Goal: Task Accomplishment & Management: Manage account settings

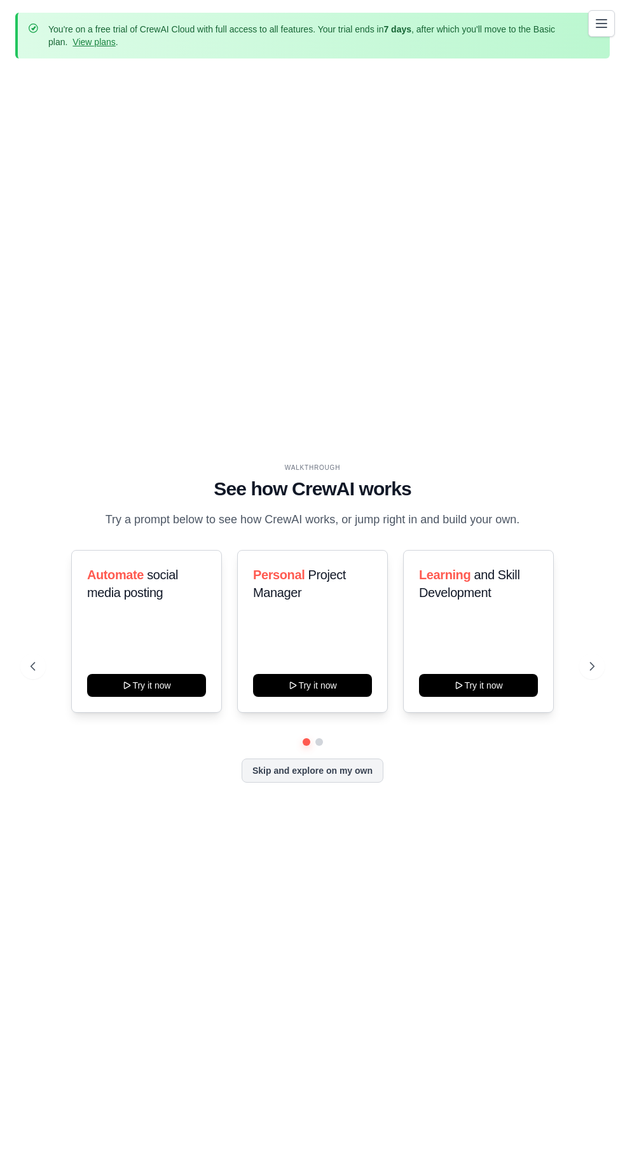
click at [0, 0] on link "Agents Repository" at bounding box center [0, 0] width 0 height 0
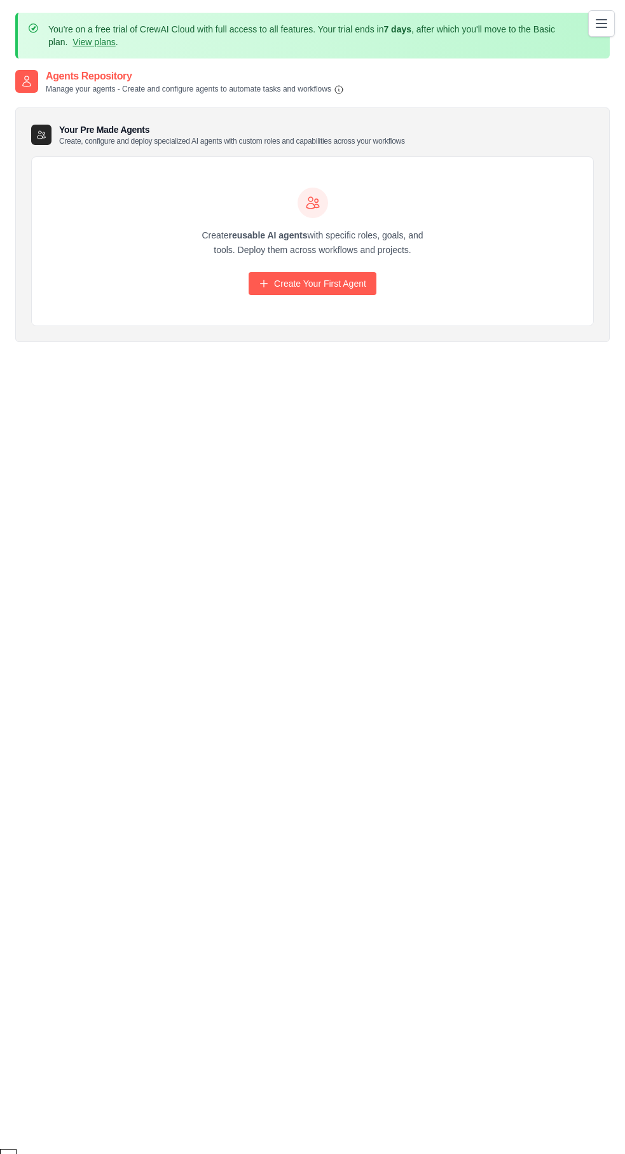
click at [0, 0] on link "Crew Studio" at bounding box center [0, 0] width 0 height 0
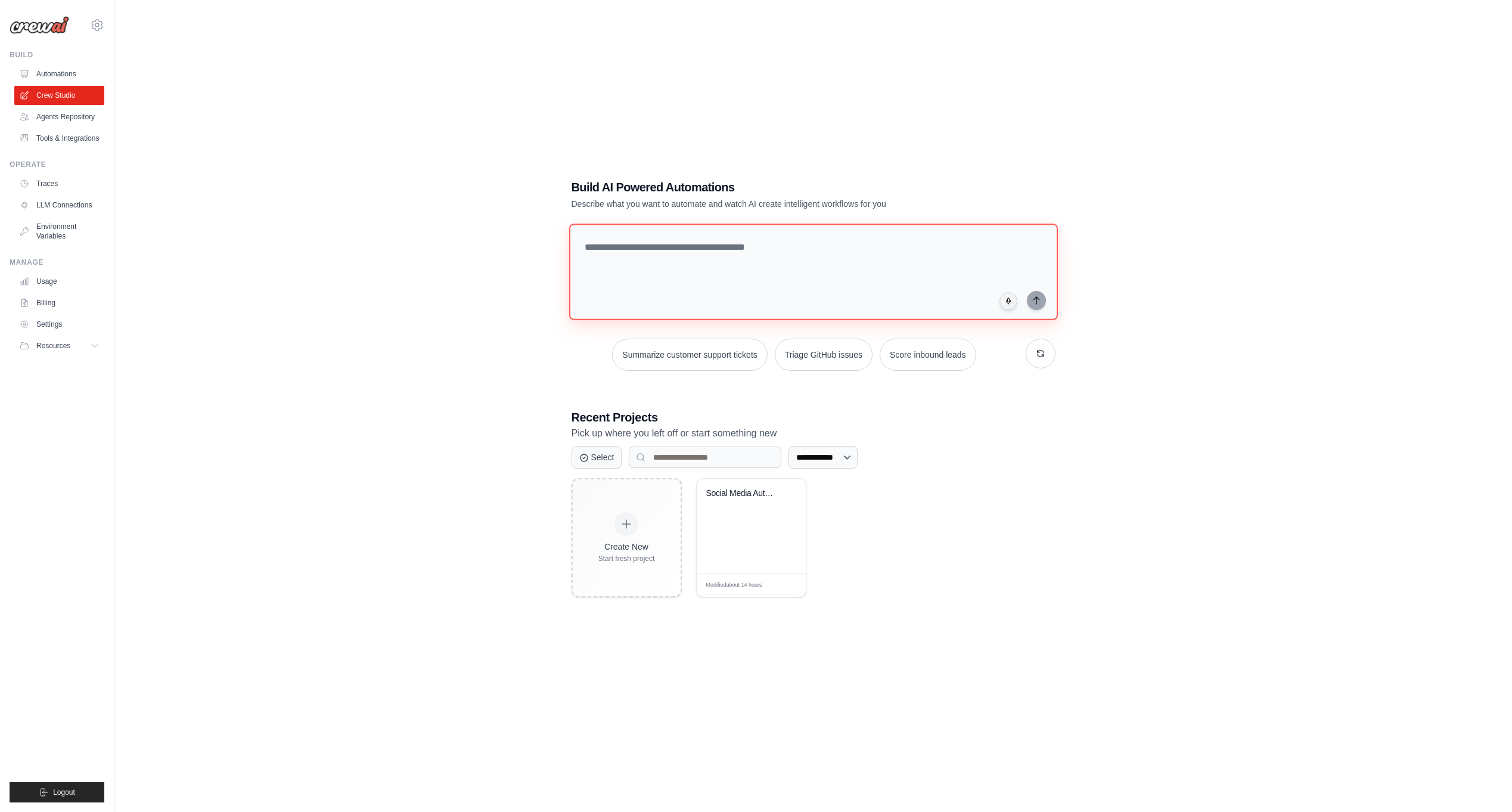
scroll to position [65, 0]
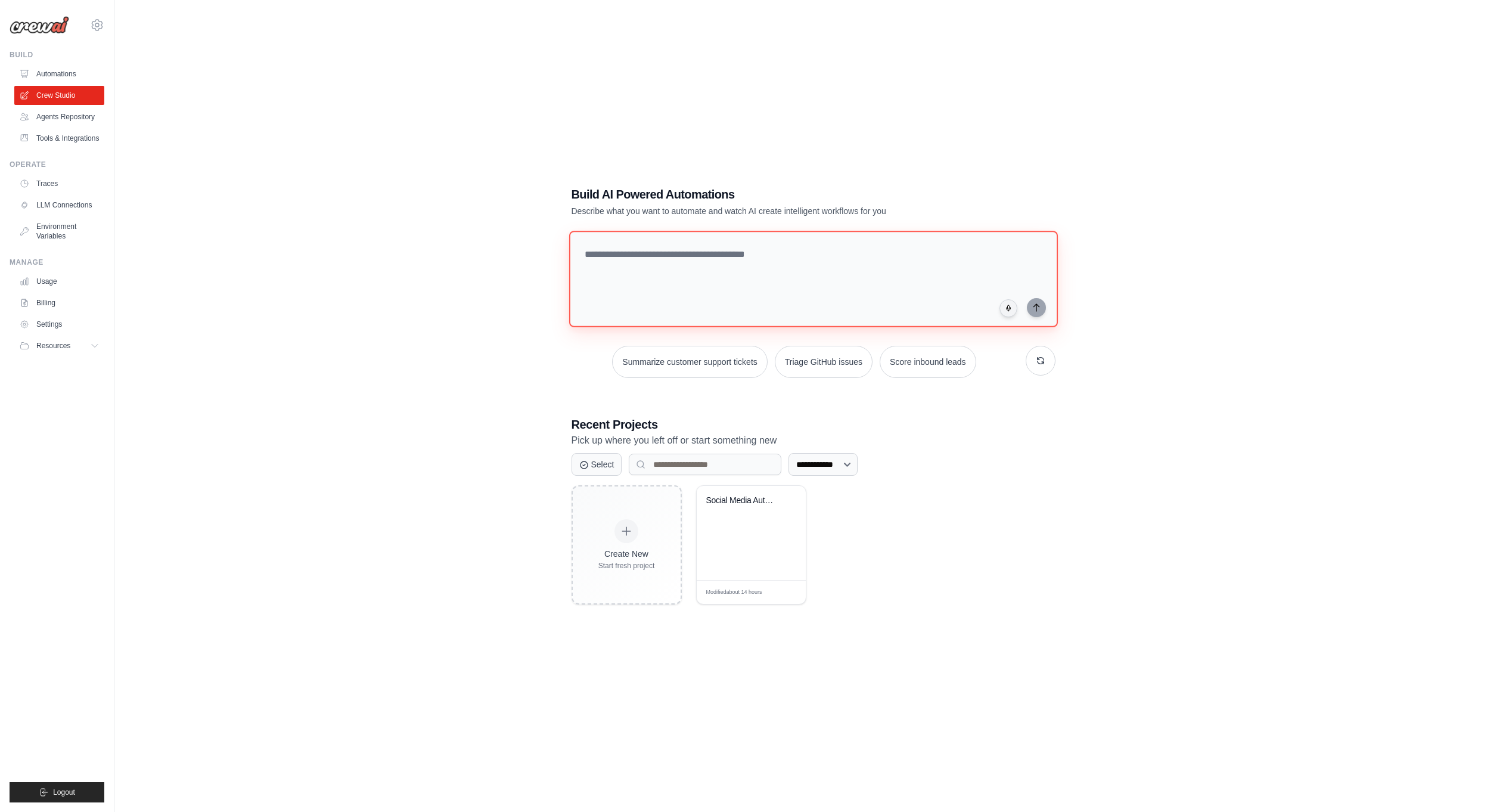
click at [585, 280] on textarea at bounding box center [813, 278] width 488 height 97
click at [77, 122] on link "Agents Repository" at bounding box center [61, 116] width 90 height 19
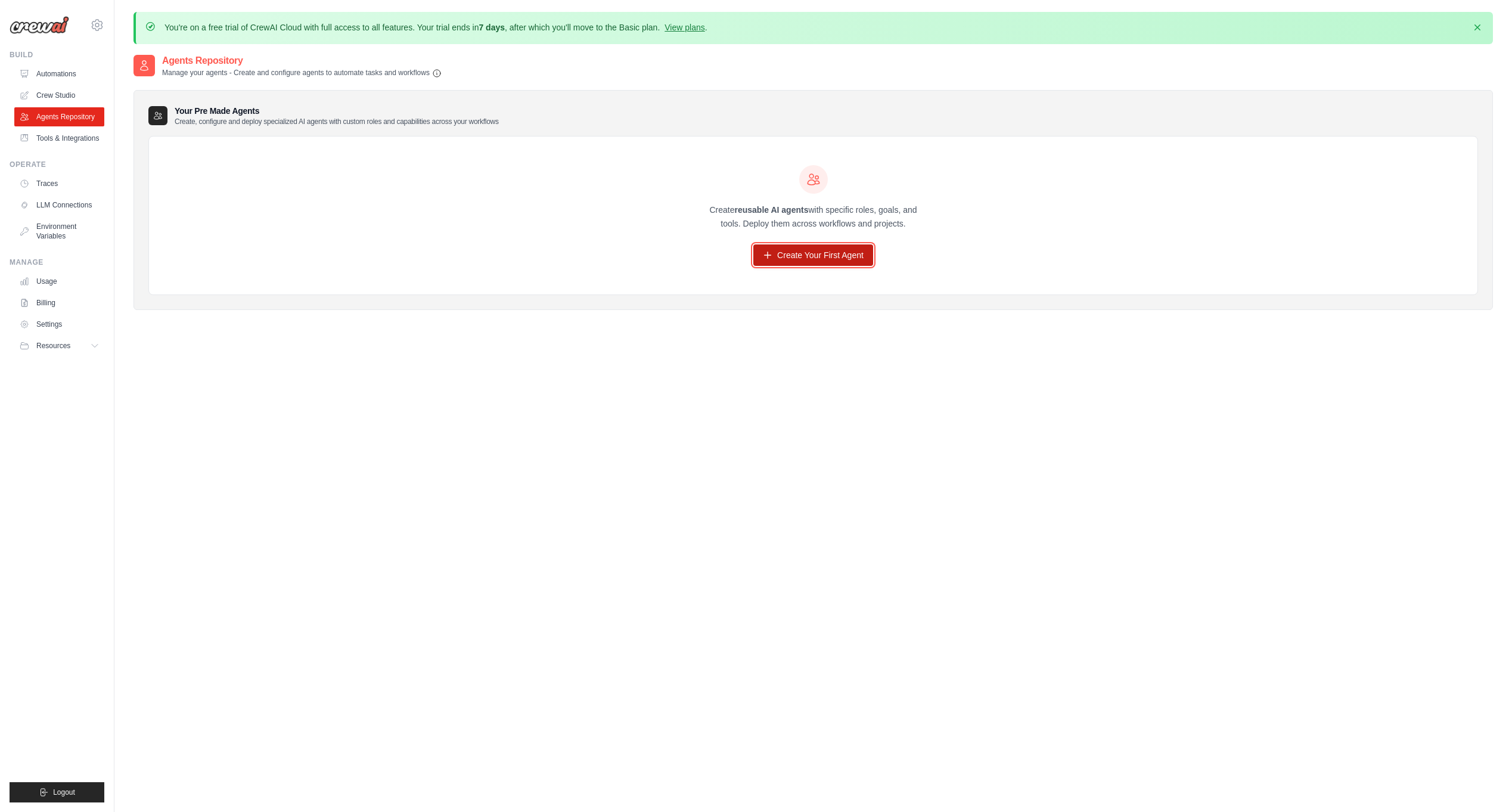
click at [585, 254] on link "Create Your First Agent" at bounding box center [814, 255] width 120 height 22
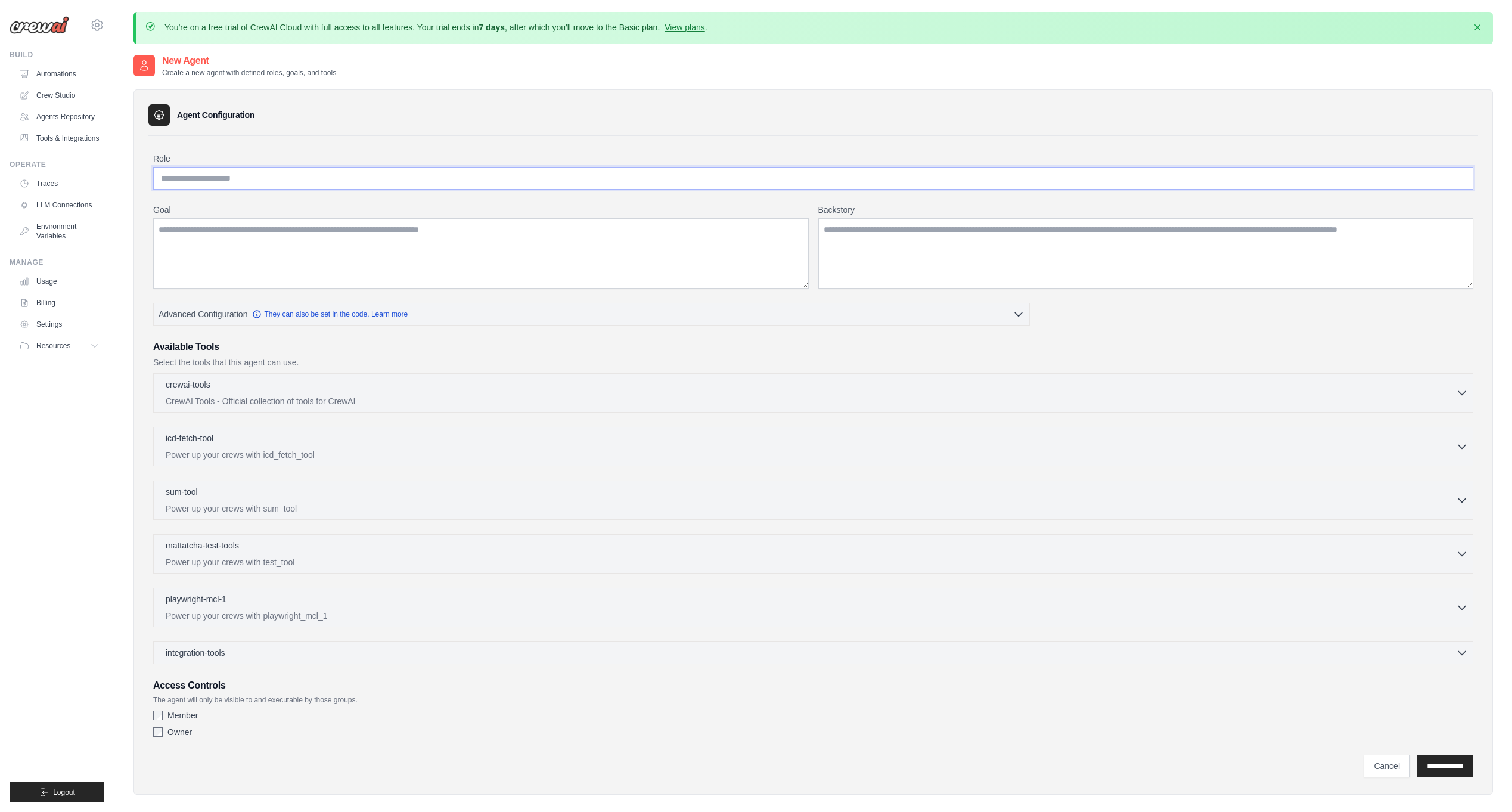
click at [302, 173] on input "Role" at bounding box center [813, 178] width 1320 height 23
type input "**********"
click at [277, 230] on textarea "Goal" at bounding box center [480, 253] width 655 height 70
type textarea "*"
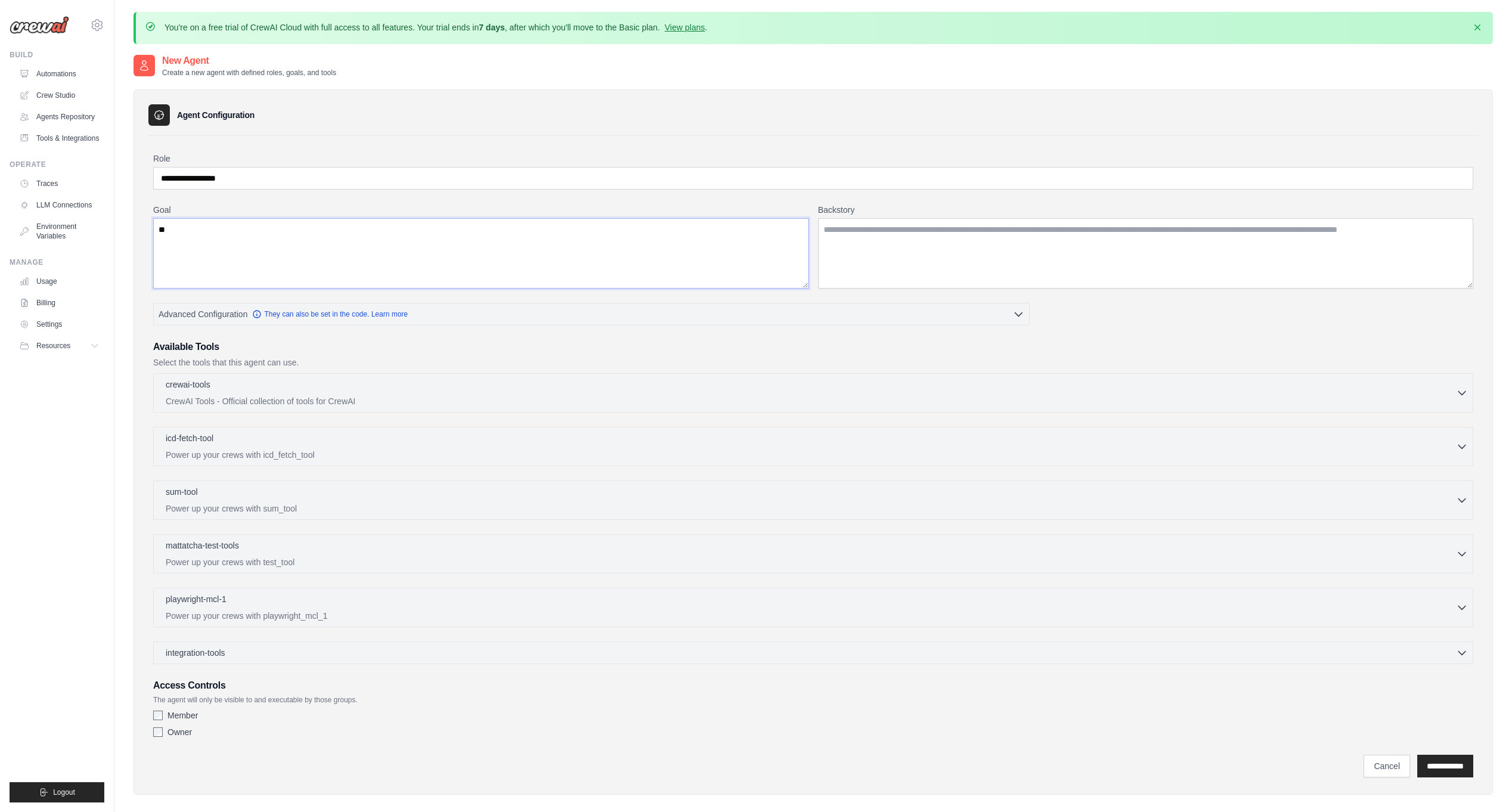
type textarea "*"
type textarea "**********"
click at [585, 254] on textarea "Backstory" at bounding box center [1145, 253] width 655 height 70
click at [245, 448] on p "Power up your crews with icd_fetch_tool" at bounding box center [811, 454] width 1290 height 12
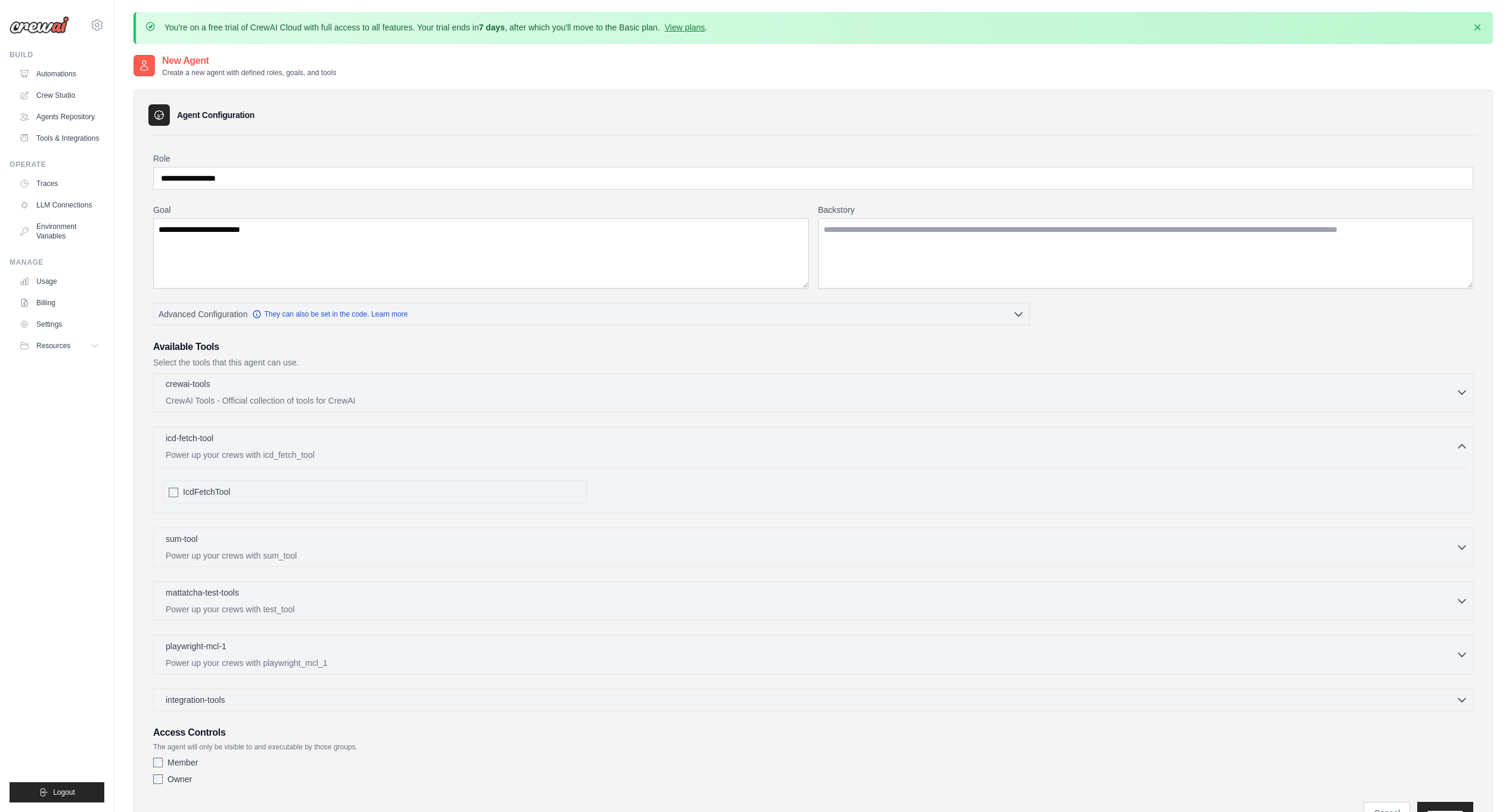
click at [274, 383] on div "crewai-tools 0 selected" at bounding box center [811, 384] width 1290 height 14
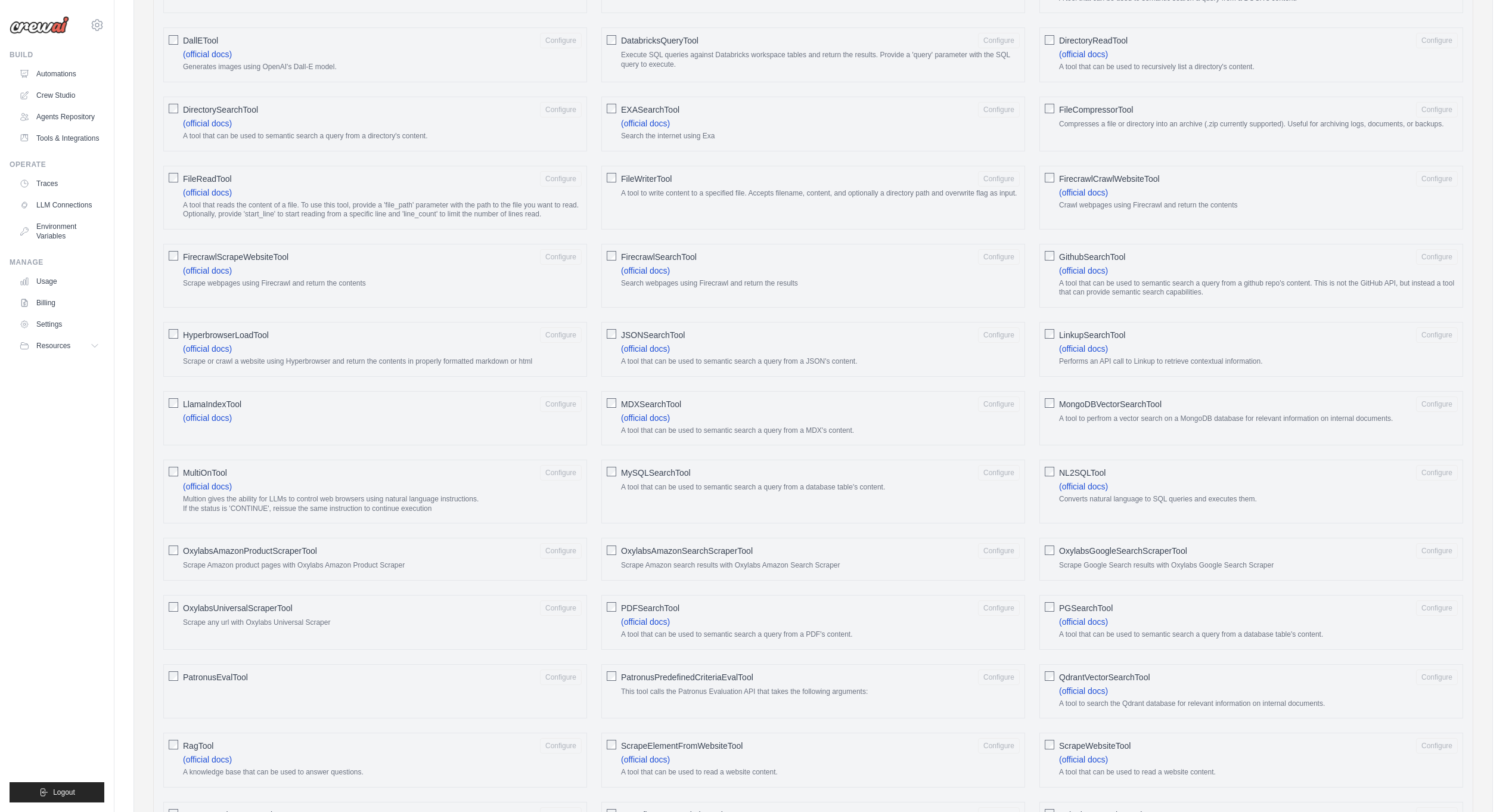
scroll to position [357, 0]
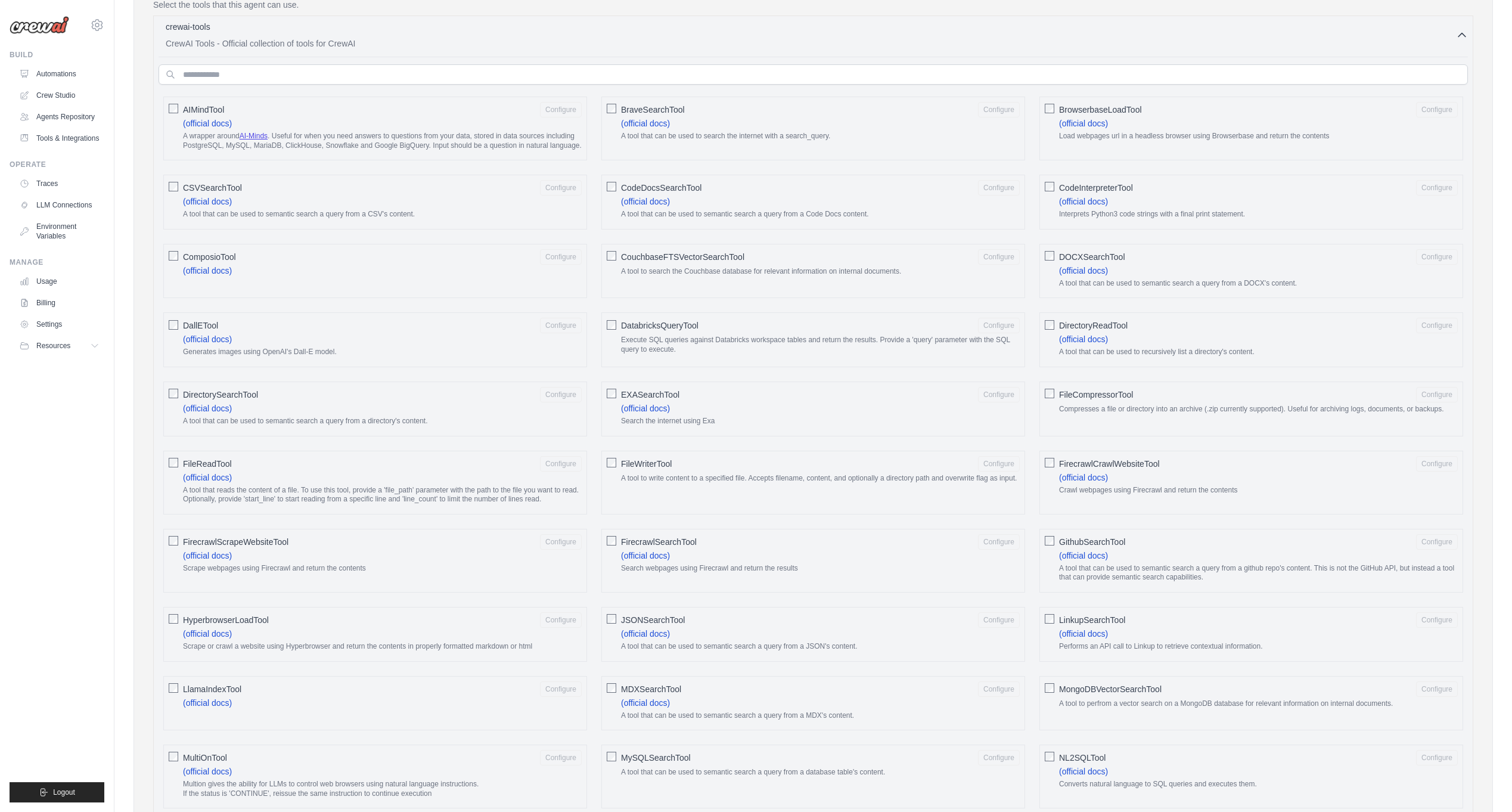
click at [67, 84] on ul "Automations Crew Studio Agents Repository Tools & Integrations" at bounding box center [59, 106] width 90 height 83
click at [75, 78] on link "Automations" at bounding box center [61, 74] width 90 height 19
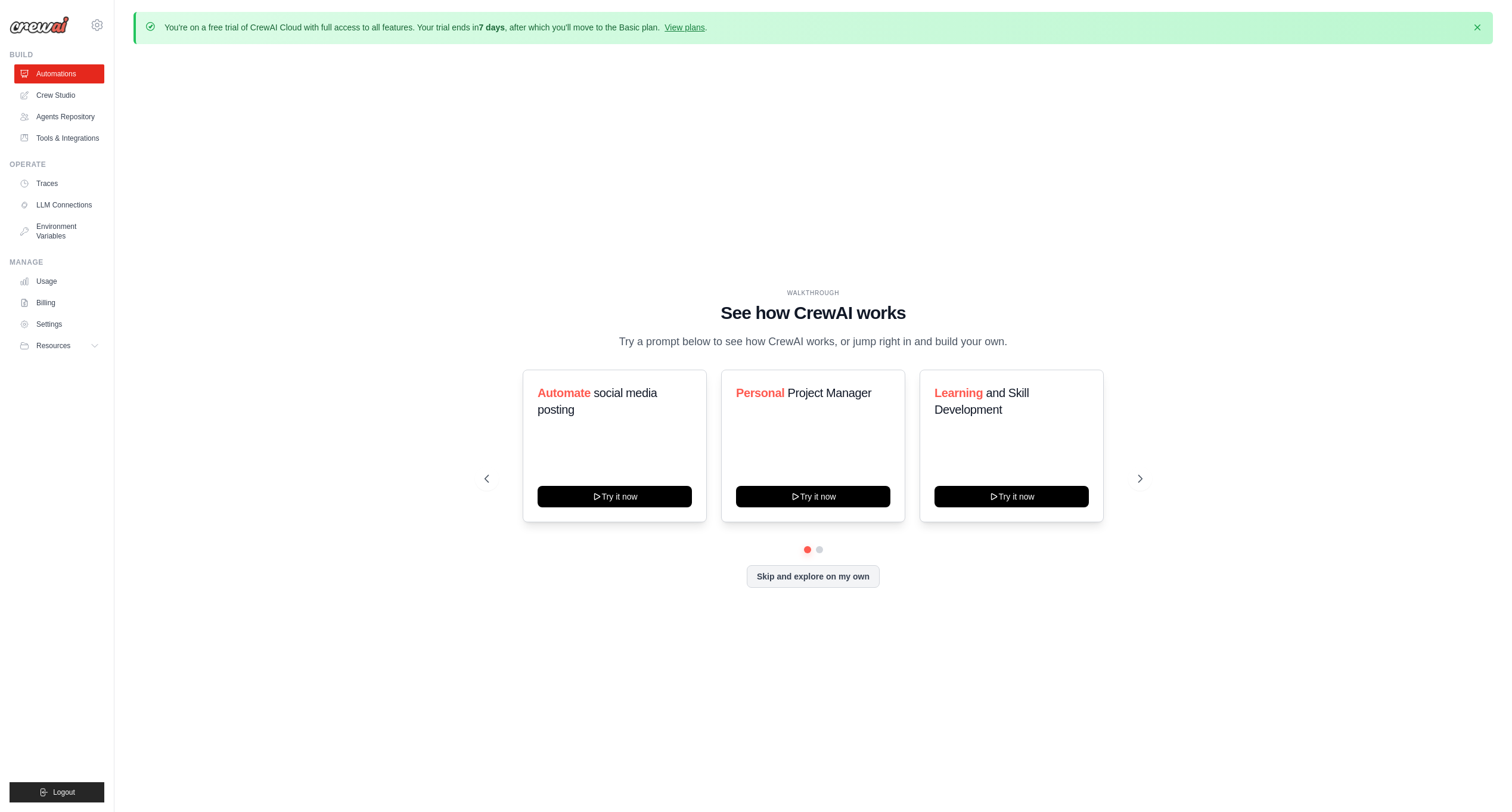
click at [75, 78] on link "Automations" at bounding box center [59, 74] width 90 height 19
click at [67, 106] on ul "Automations Crew Studio Agents Repository Tools & Integrations" at bounding box center [59, 106] width 90 height 83
click at [69, 102] on link "Crew Studio" at bounding box center [61, 96] width 90 height 19
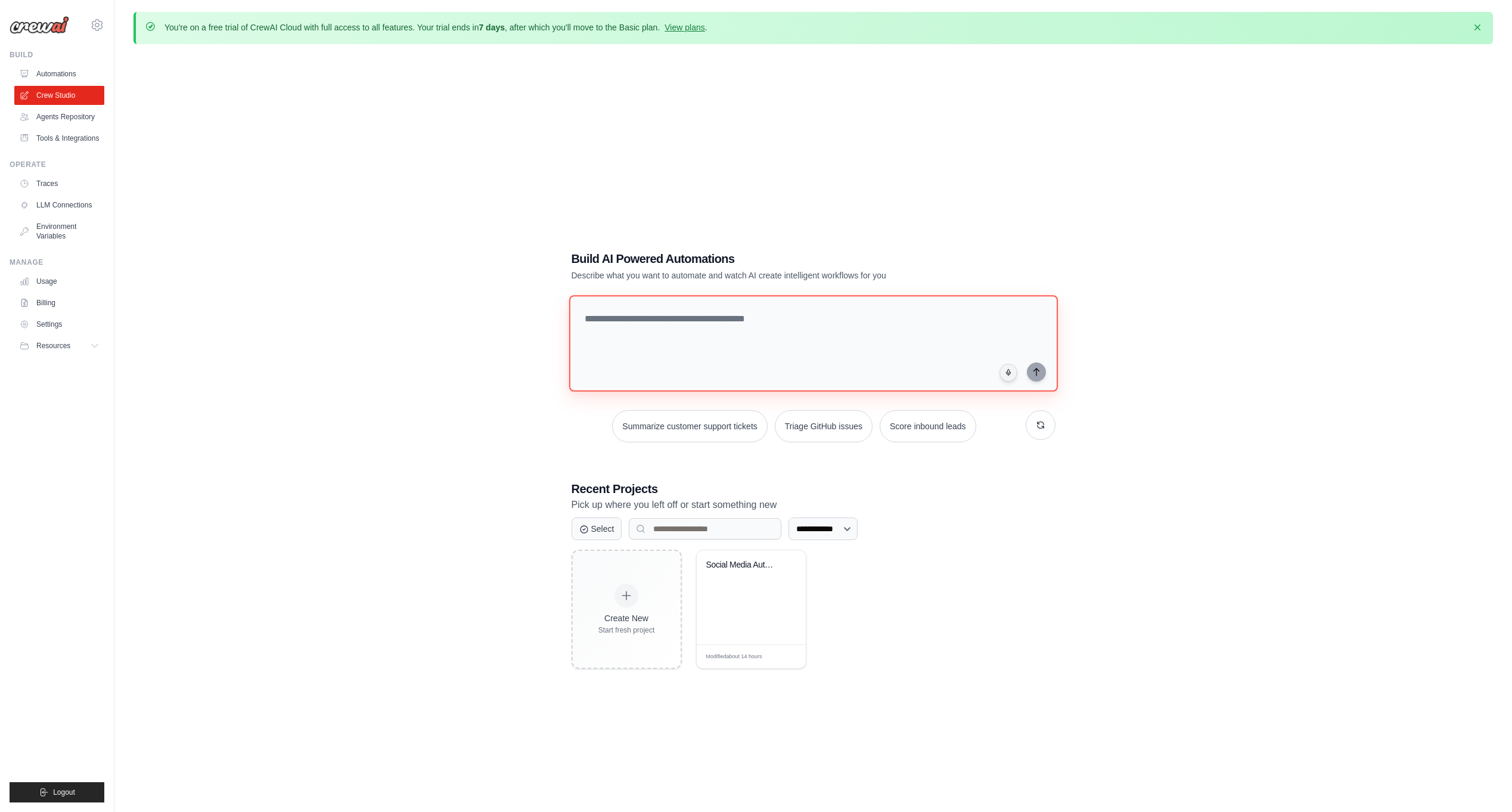
click at [742, 336] on textarea at bounding box center [813, 343] width 488 height 97
type textarea "*"
type textarea "**********"
click at [1037, 368] on icon "submit" at bounding box center [1037, 372] width 9 height 9
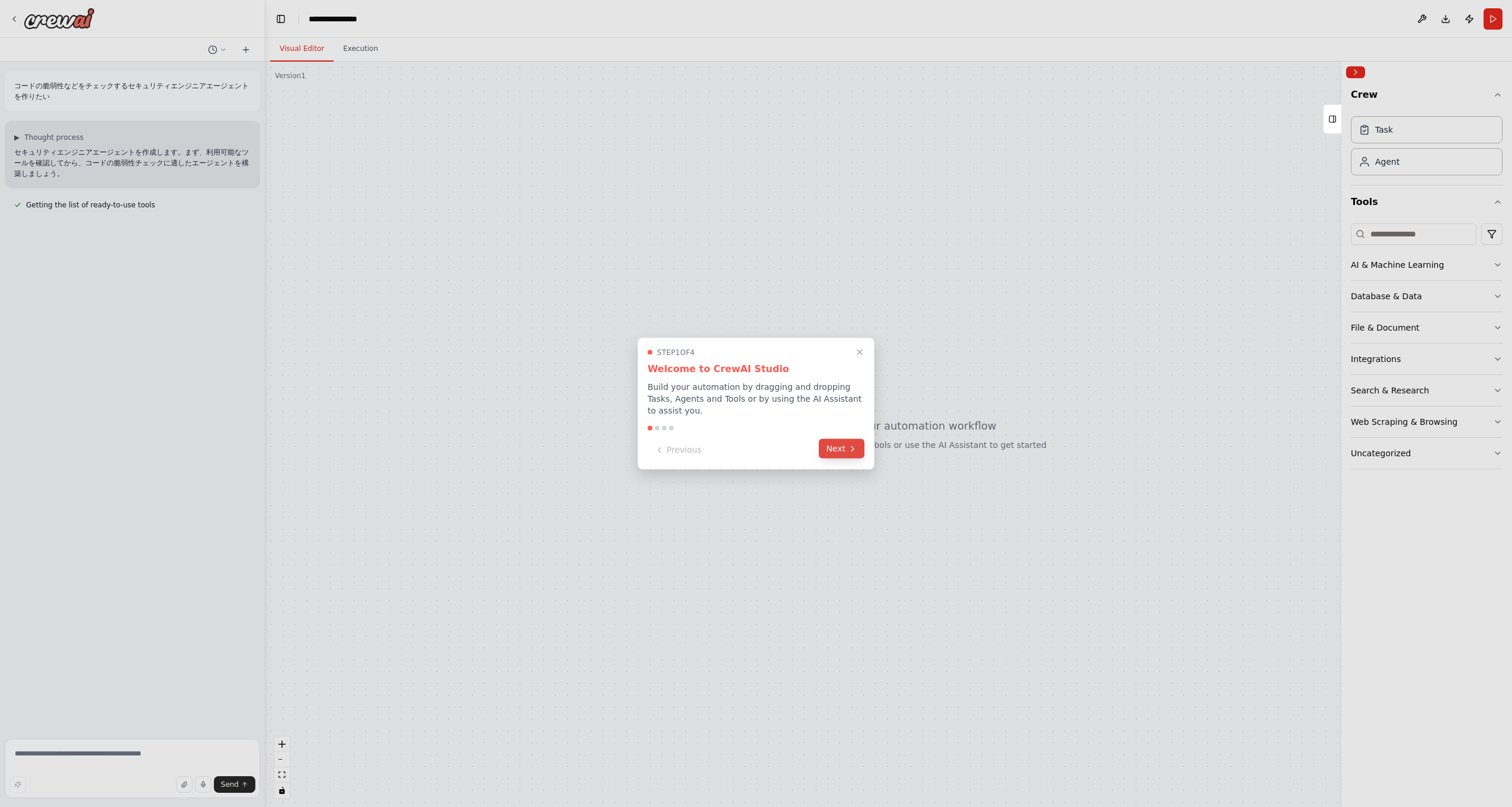
click at [839, 451] on button "Next" at bounding box center [842, 448] width 46 height 20
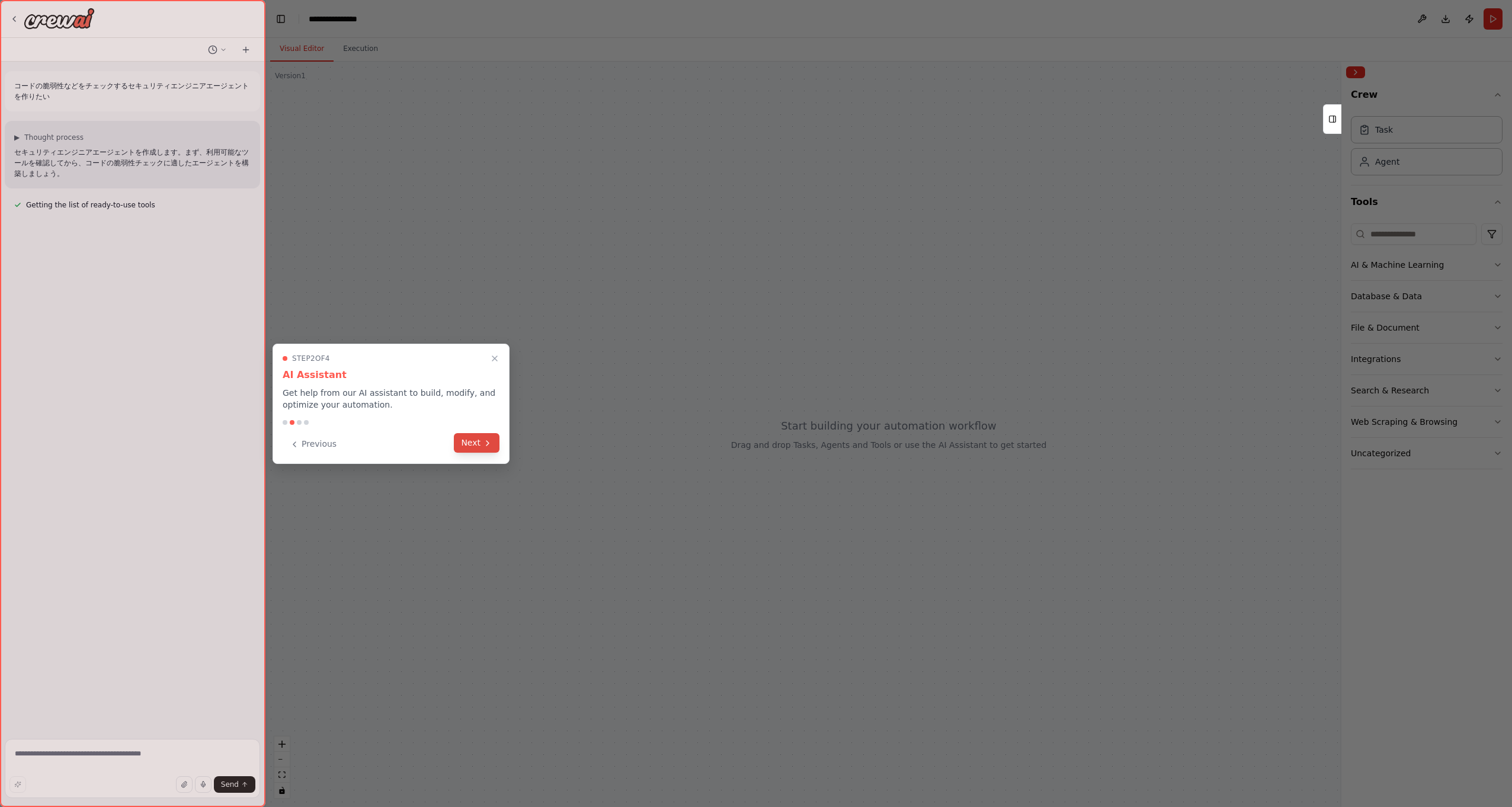
click at [471, 447] on button "Next" at bounding box center [476, 443] width 46 height 20
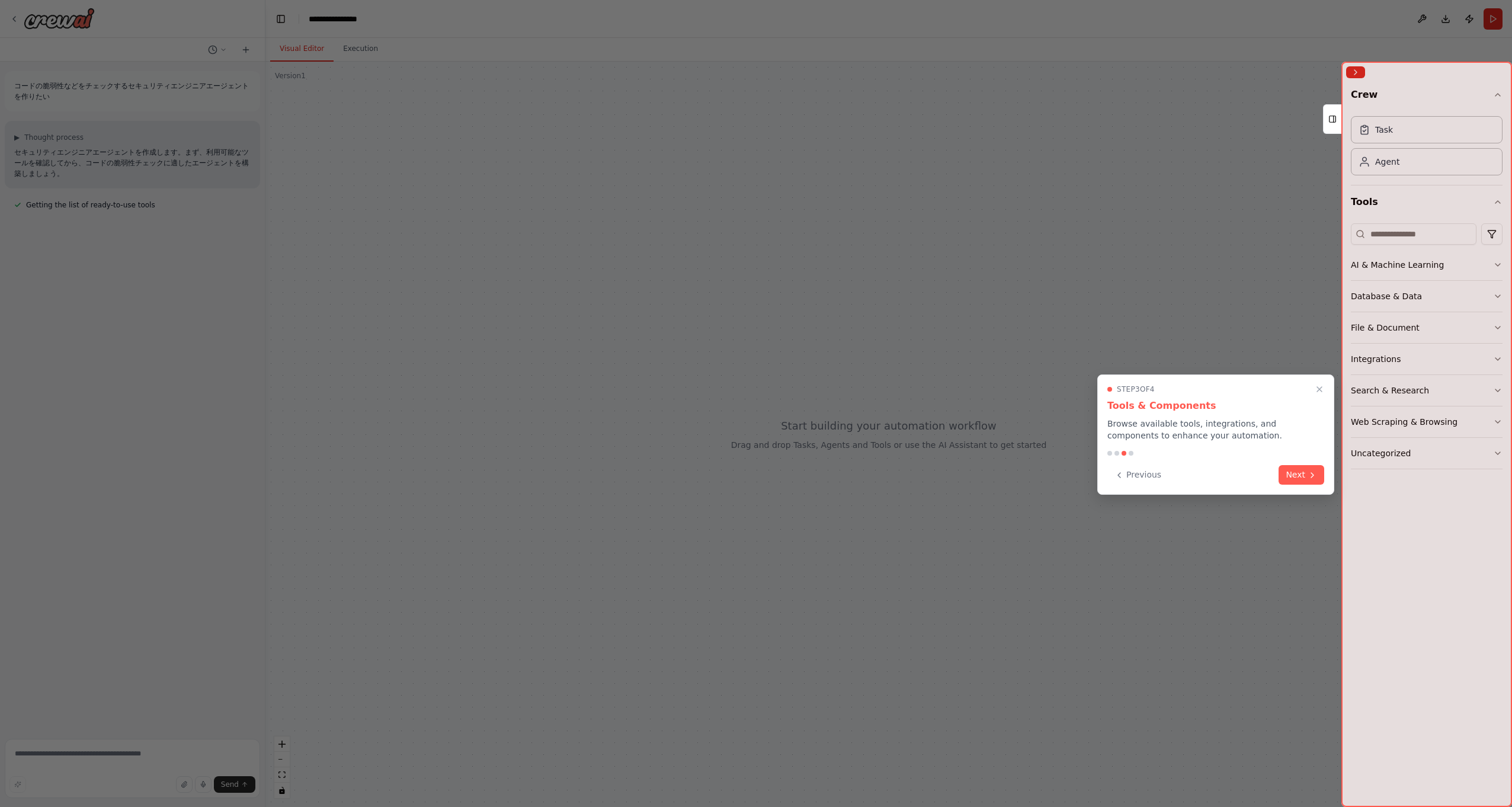
drag, startPoint x: 1281, startPoint y: 467, endPoint x: 1294, endPoint y: 474, distance: 14.8
click at [1286, 470] on button "Next" at bounding box center [1301, 474] width 46 height 20
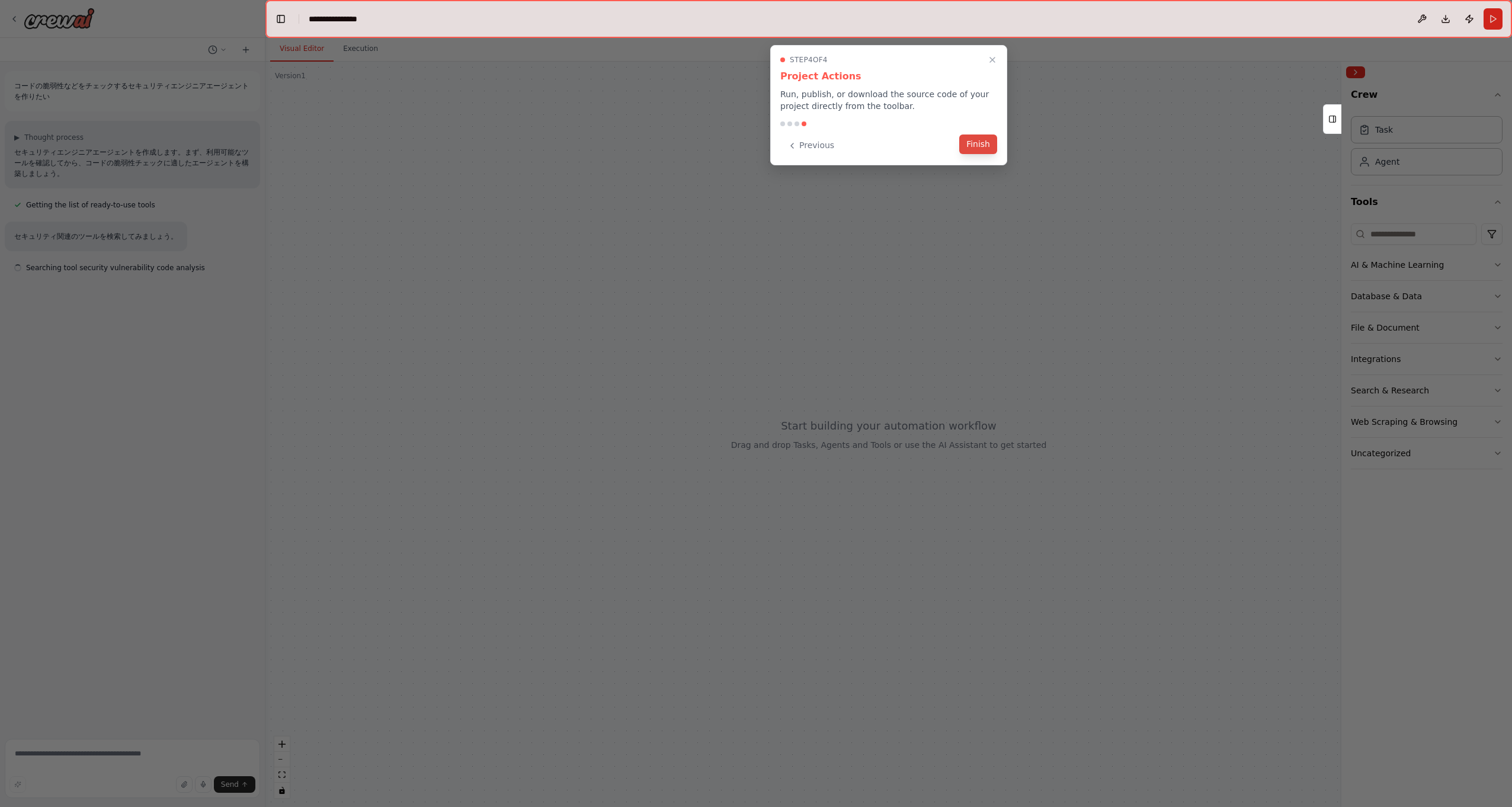
click at [983, 153] on button "Finish" at bounding box center [978, 144] width 38 height 20
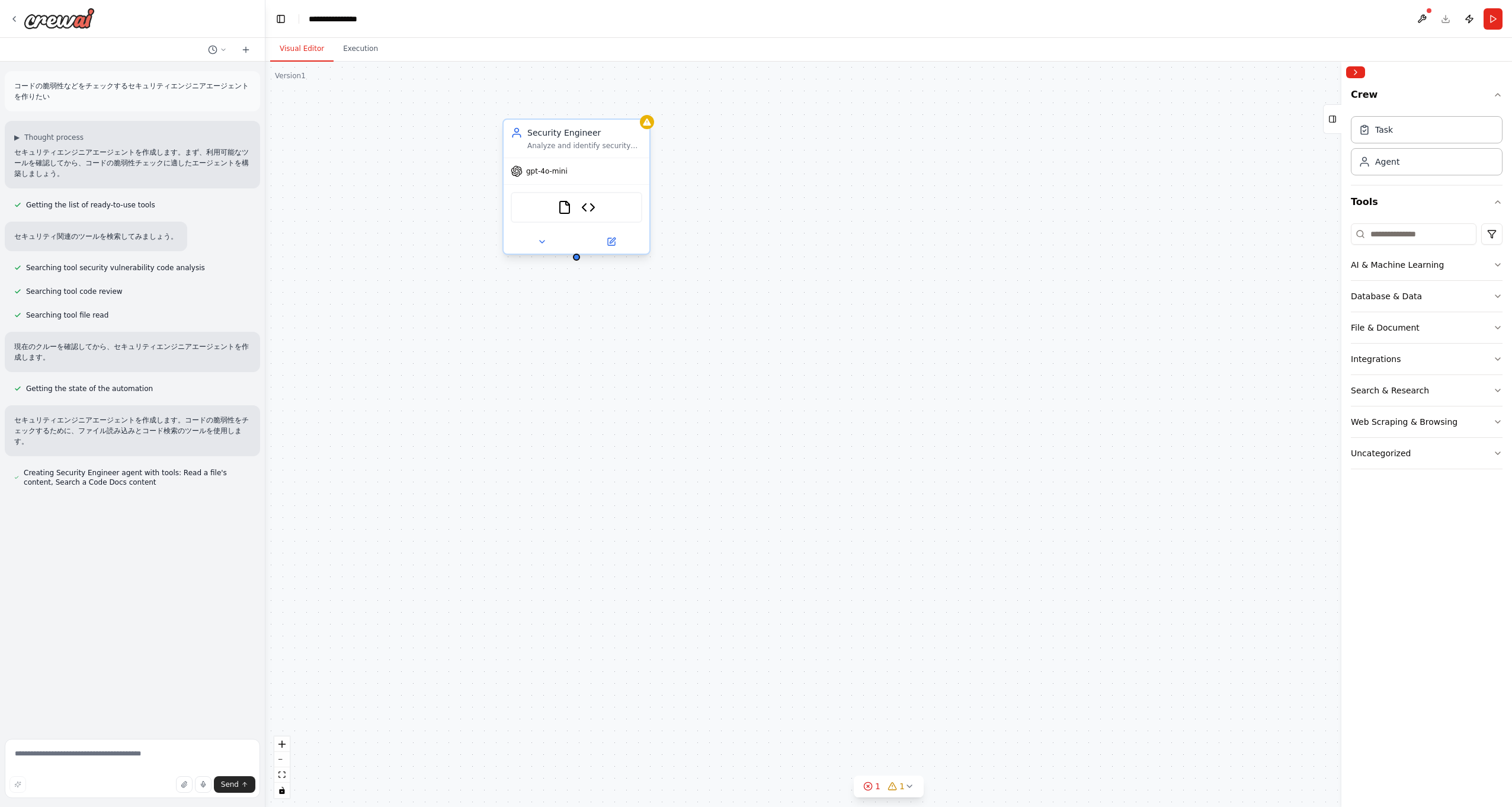
click at [554, 170] on span "gpt-4o-mini" at bounding box center [547, 171] width 42 height 9
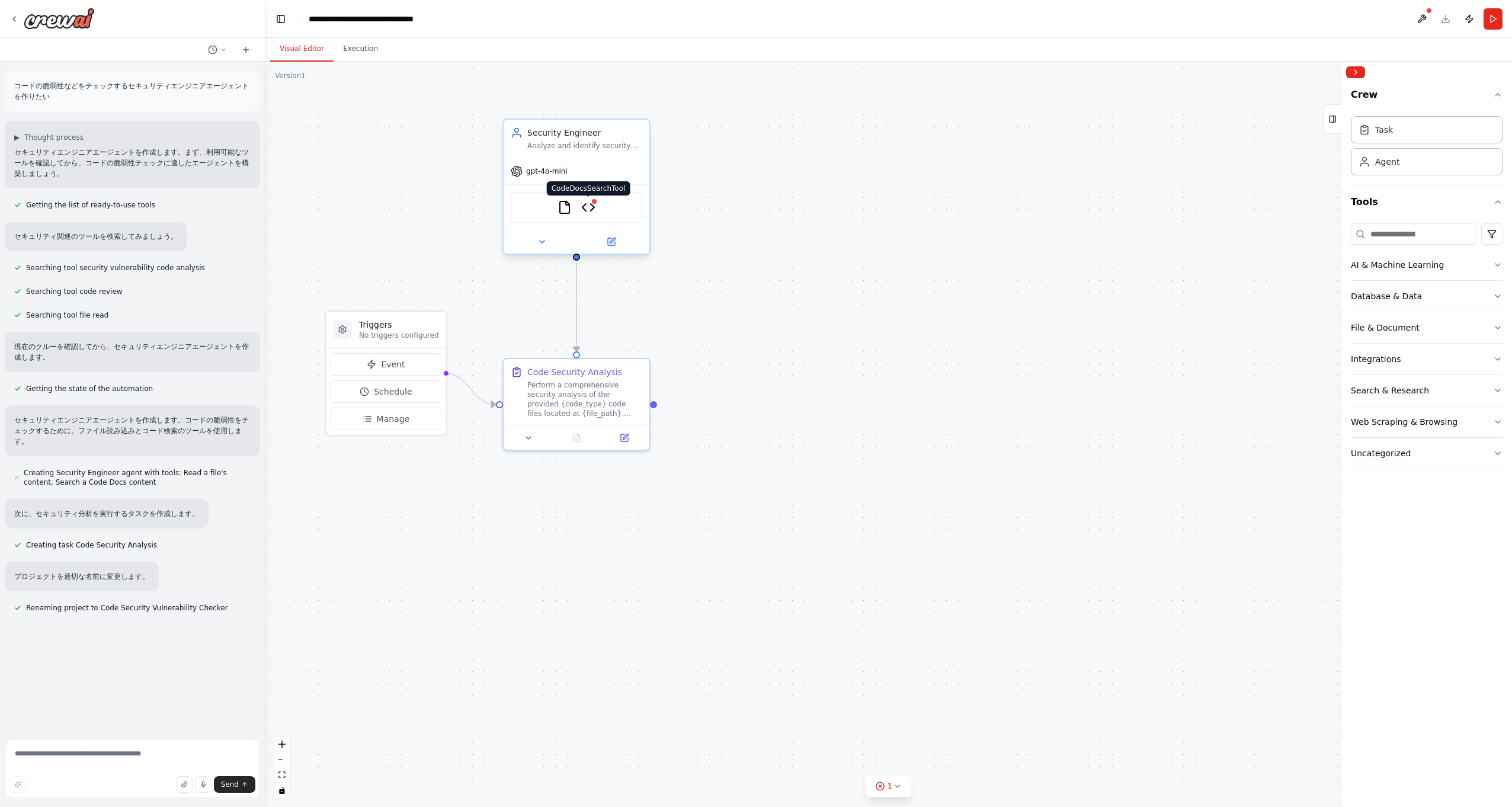
click at [594, 205] on img at bounding box center [588, 207] width 14 height 14
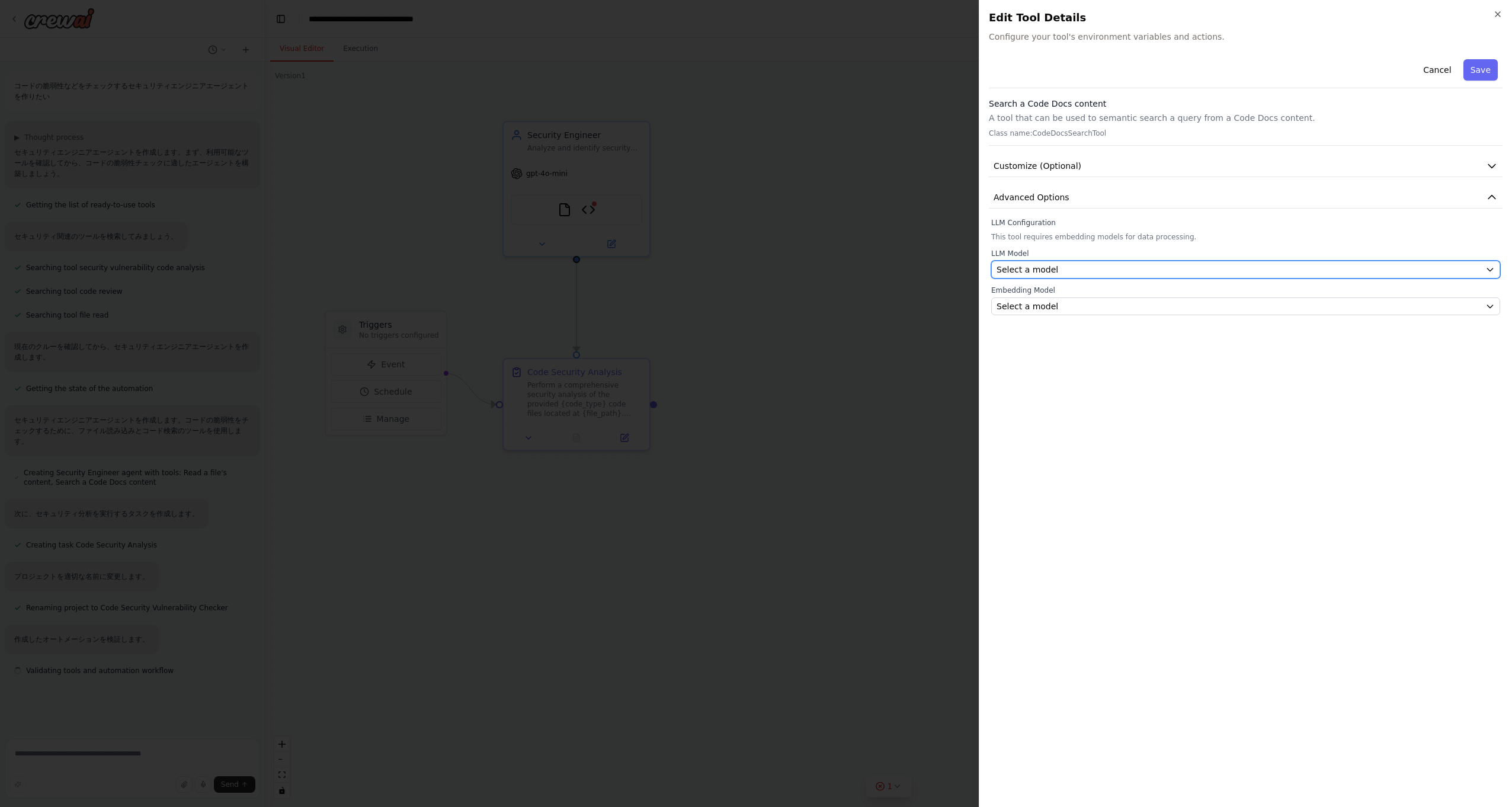
click at [1057, 271] on div "Select a model" at bounding box center [1238, 269] width 484 height 12
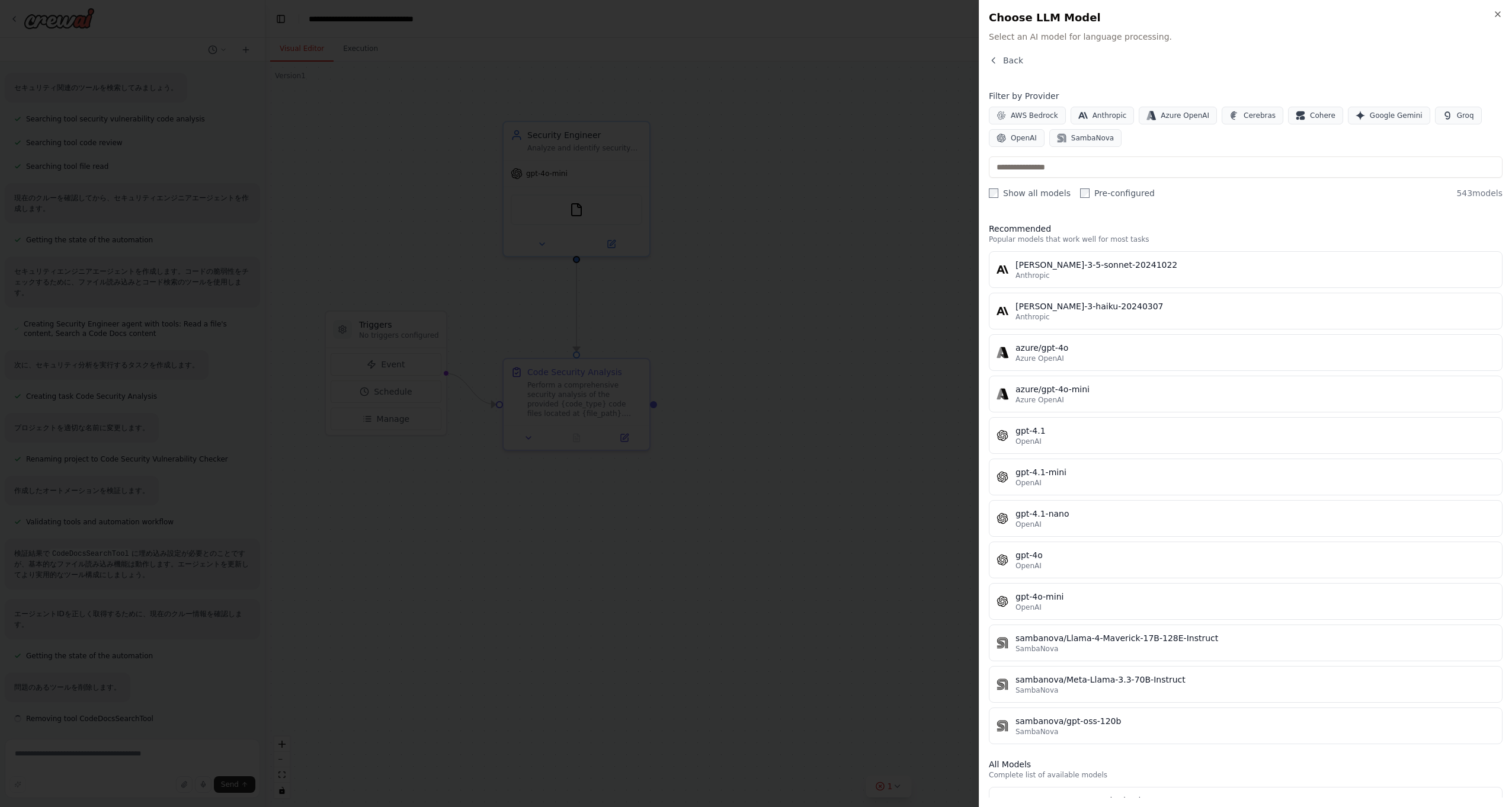
scroll to position [149, 0]
click at [1492, 17] on h2 "Choose LLM Model" at bounding box center [1245, 18] width 514 height 17
click at [1499, 15] on icon "button" at bounding box center [1498, 14] width 9 height 9
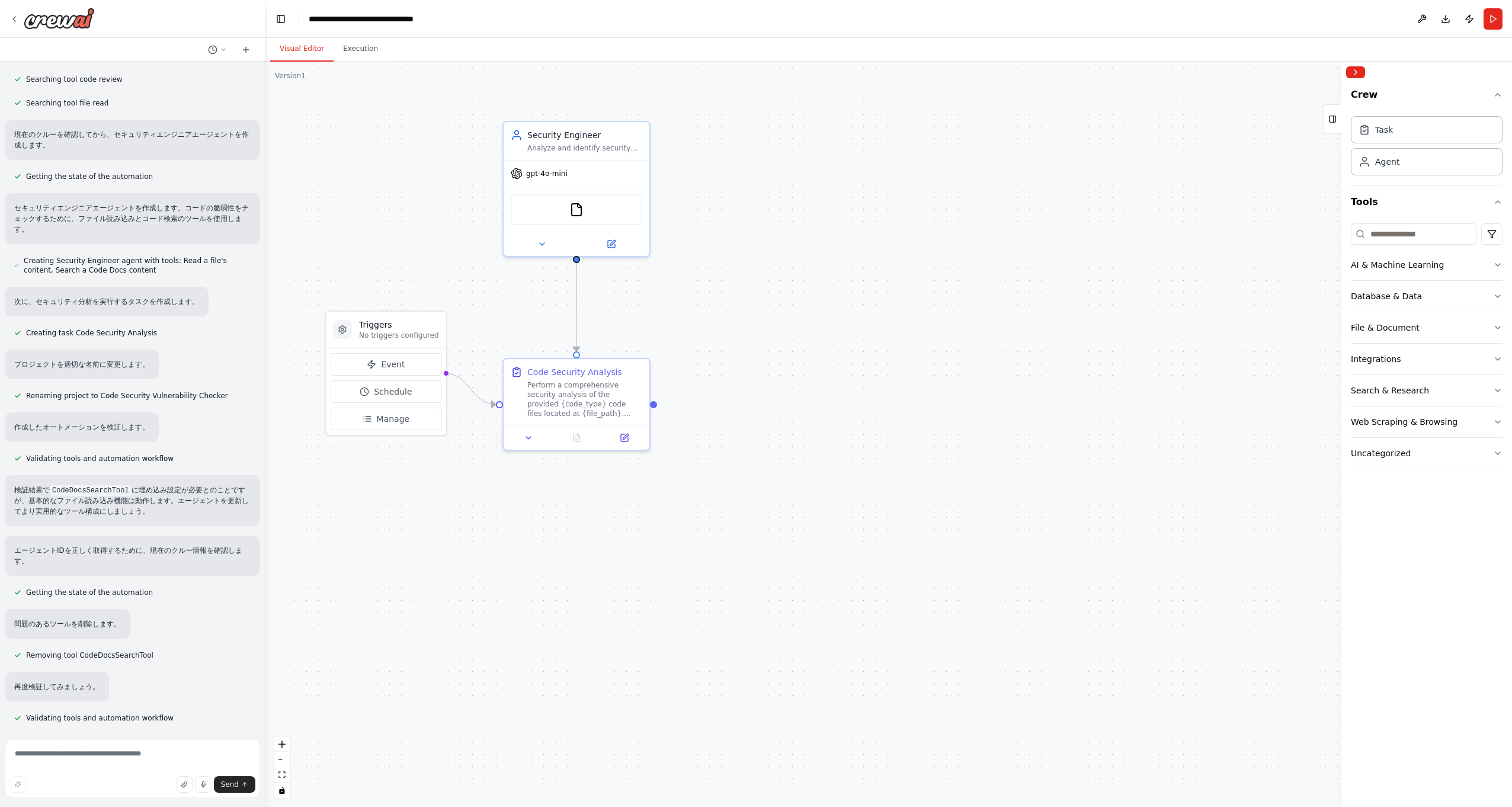
scroll to position [240, 0]
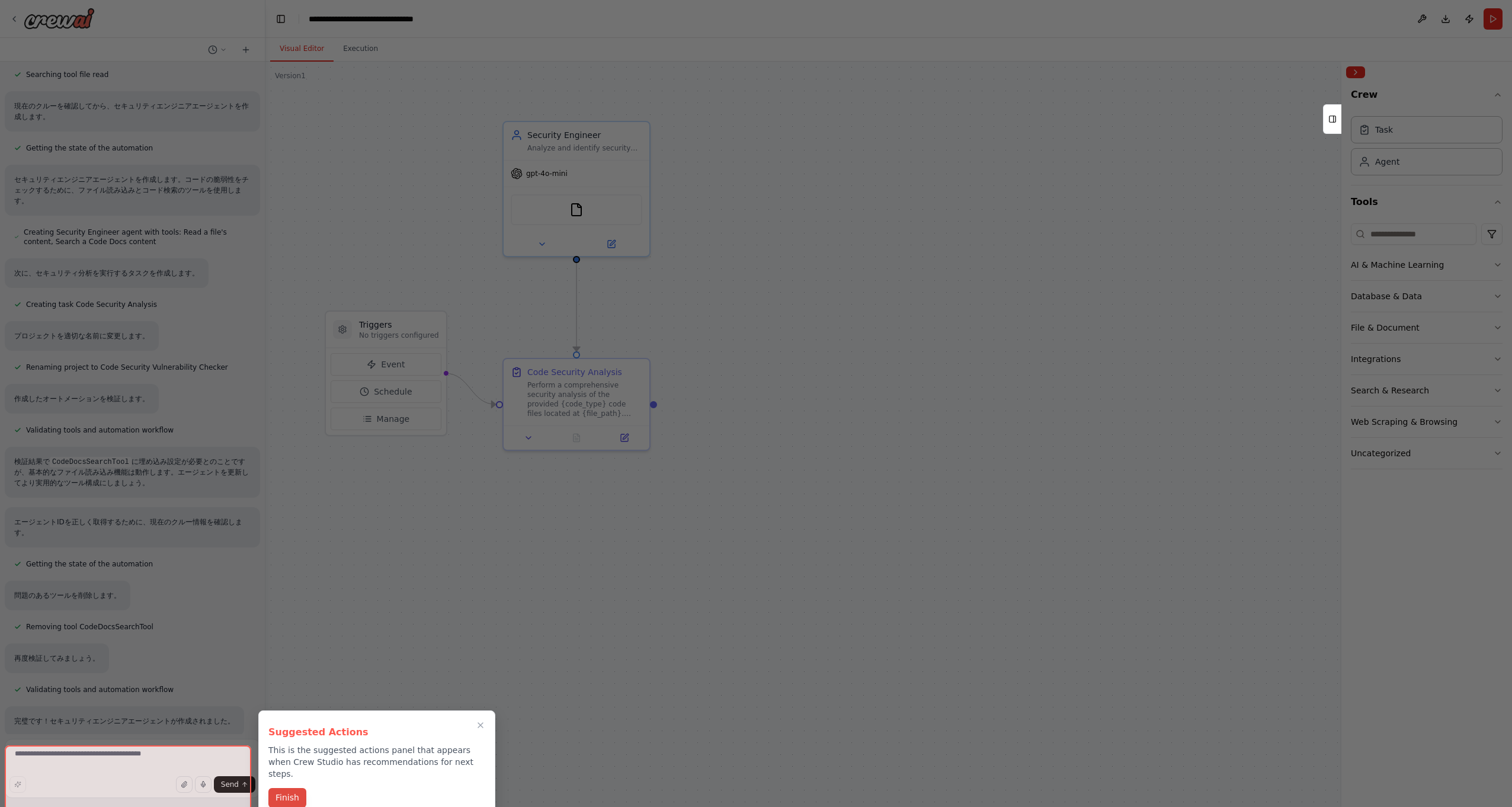
click at [281, 788] on button "Finish" at bounding box center [287, 798] width 38 height 20
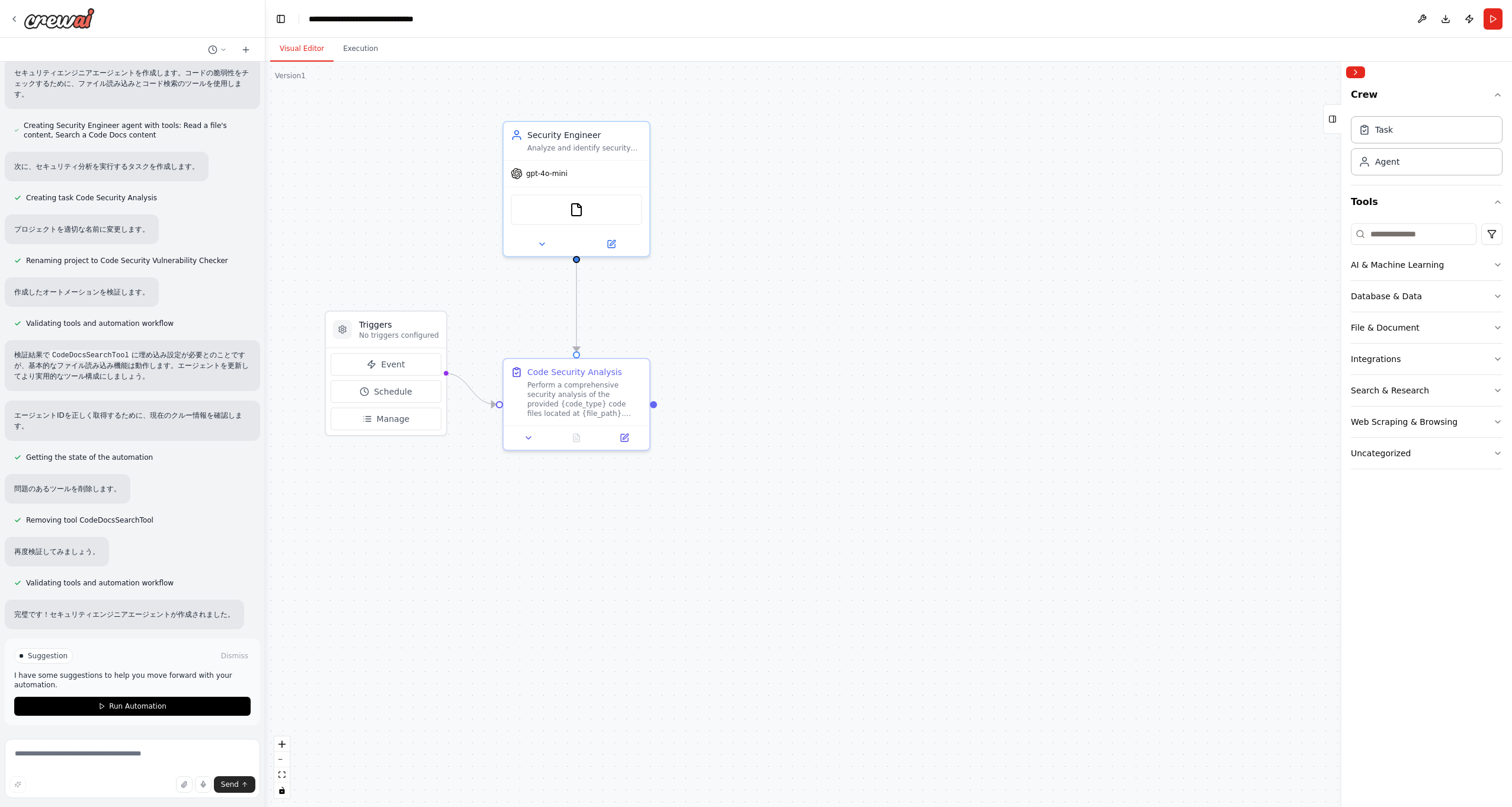
scroll to position [276, 0]
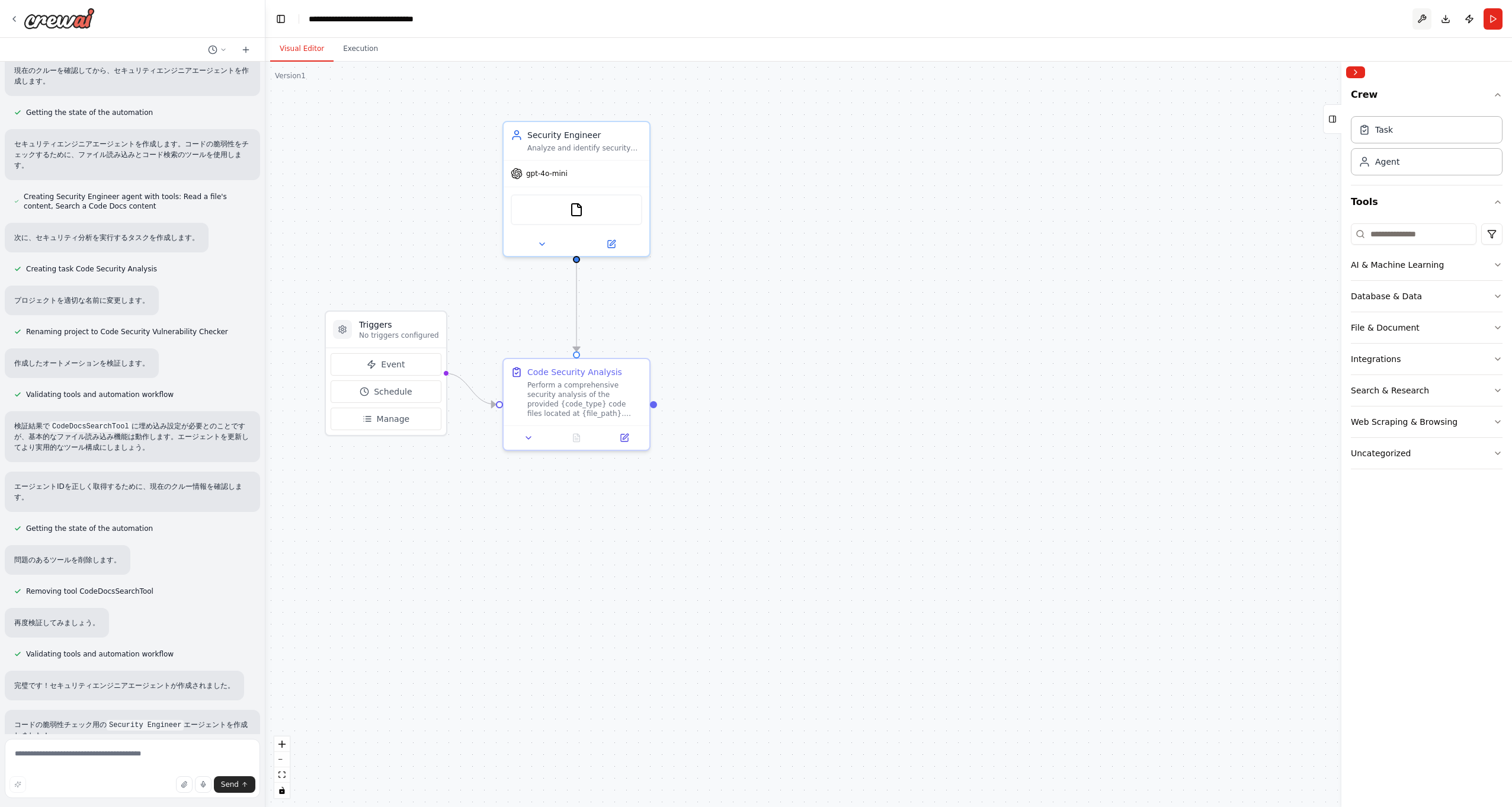
click at [1416, 23] on button at bounding box center [1423, 19] width 19 height 21
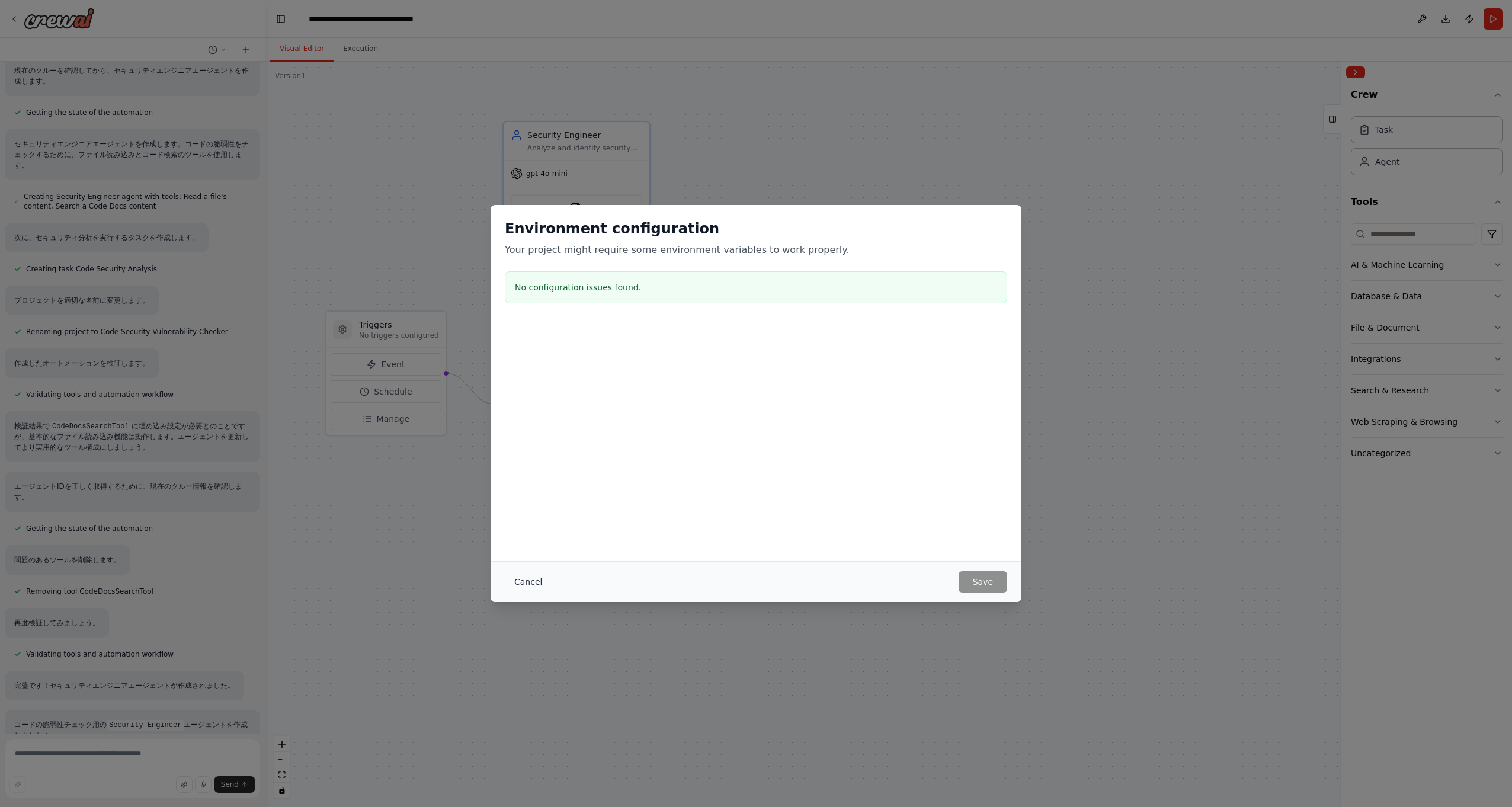
click at [543, 582] on button "Cancel" at bounding box center [529, 581] width 47 height 21
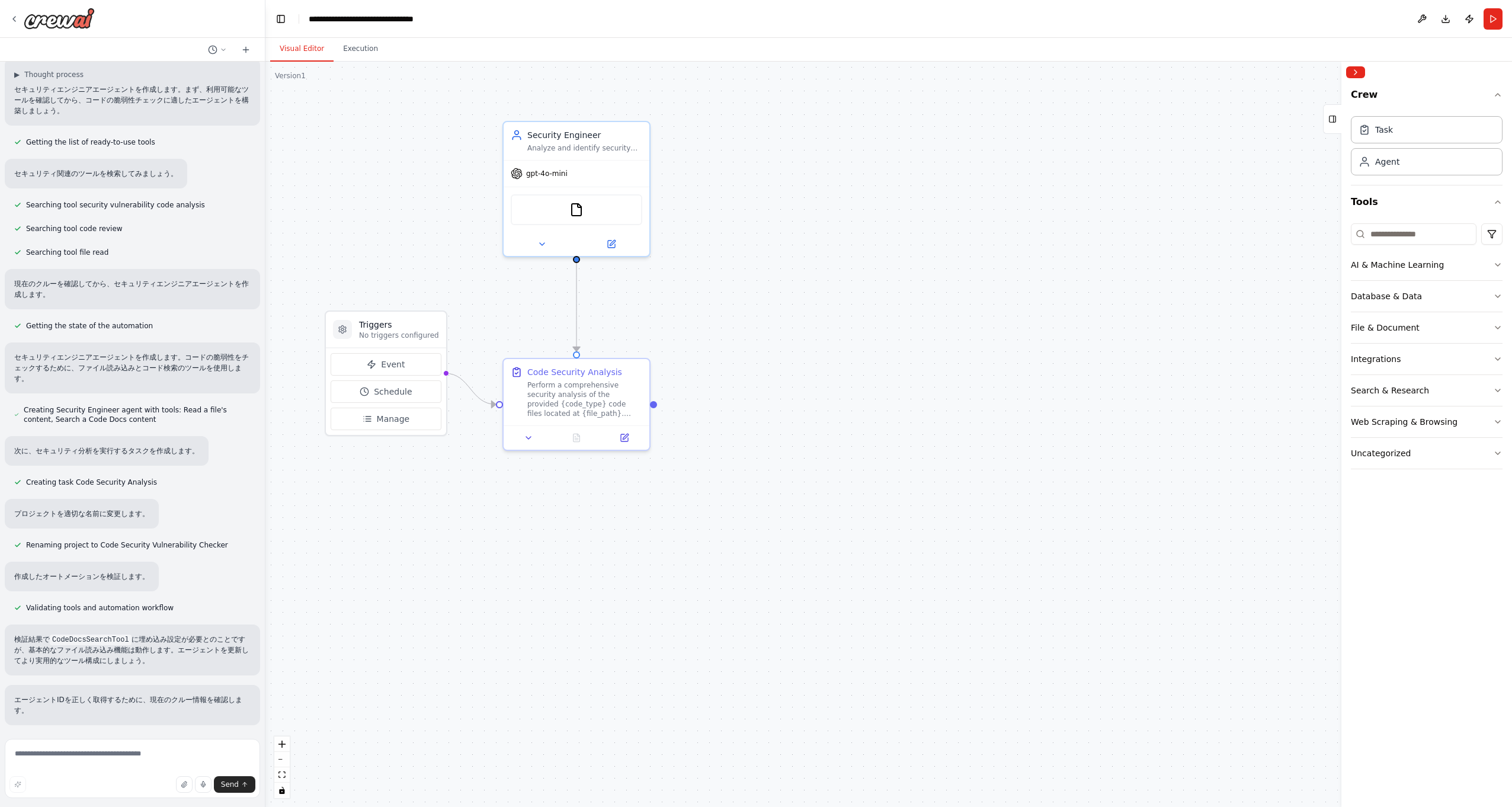
scroll to position [0, 0]
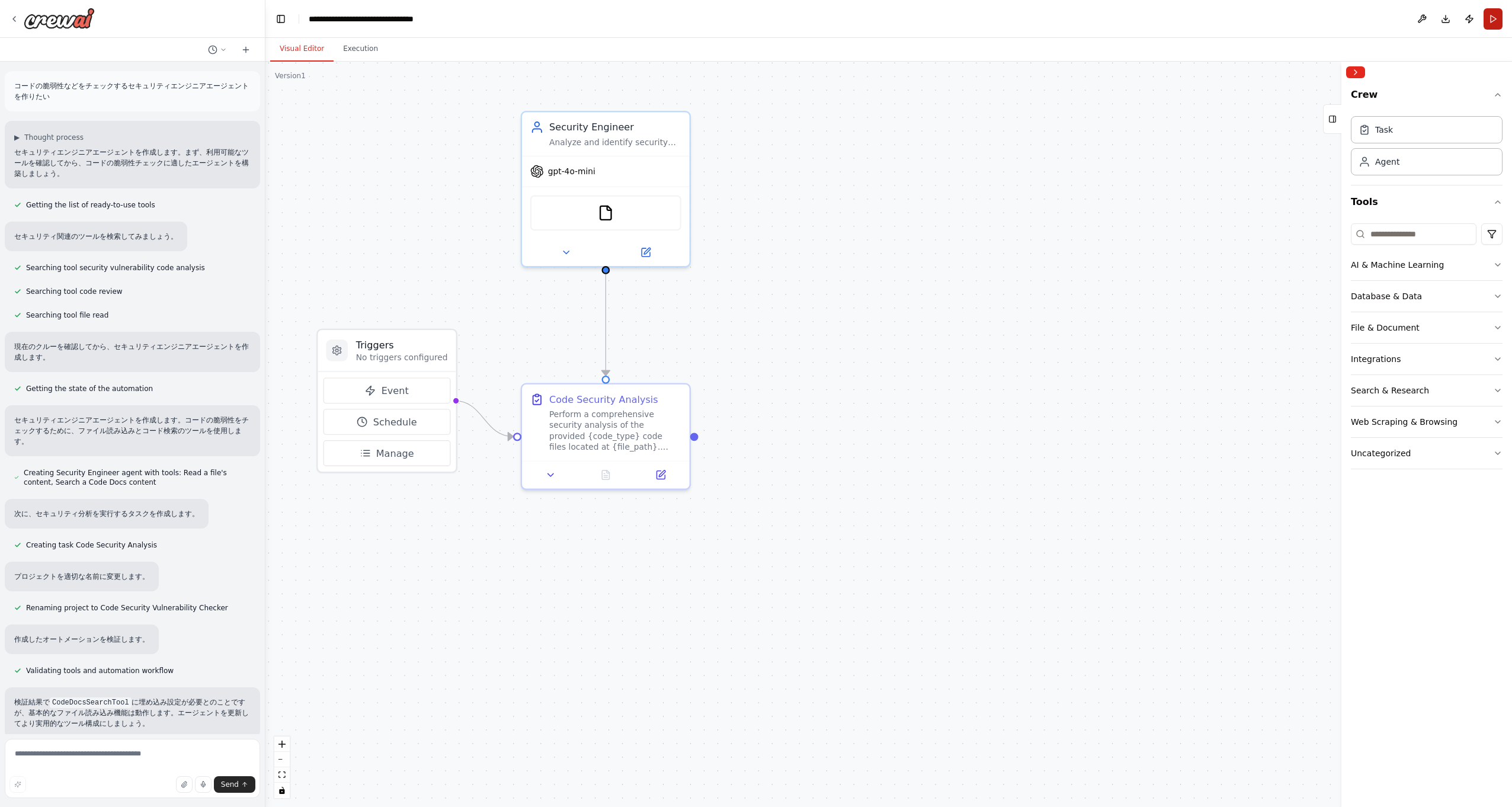
click at [1484, 18] on button "Run" at bounding box center [1493, 19] width 19 height 21
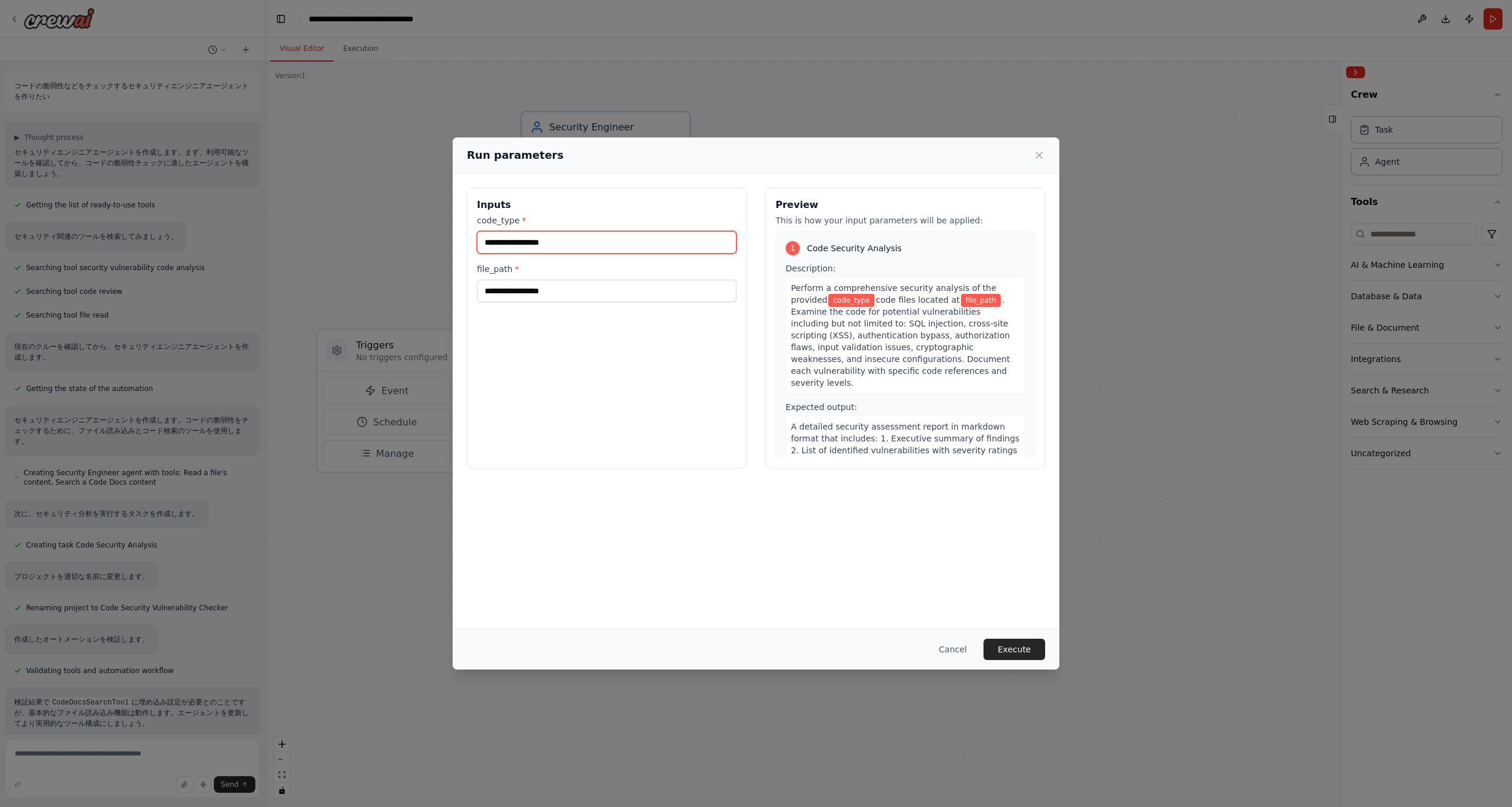
click at [499, 239] on input "code_type *" at bounding box center [607, 242] width 259 height 22
click at [527, 294] on input "file_path *" at bounding box center [607, 291] width 259 height 22
click at [962, 652] on button "Cancel" at bounding box center [954, 649] width 47 height 21
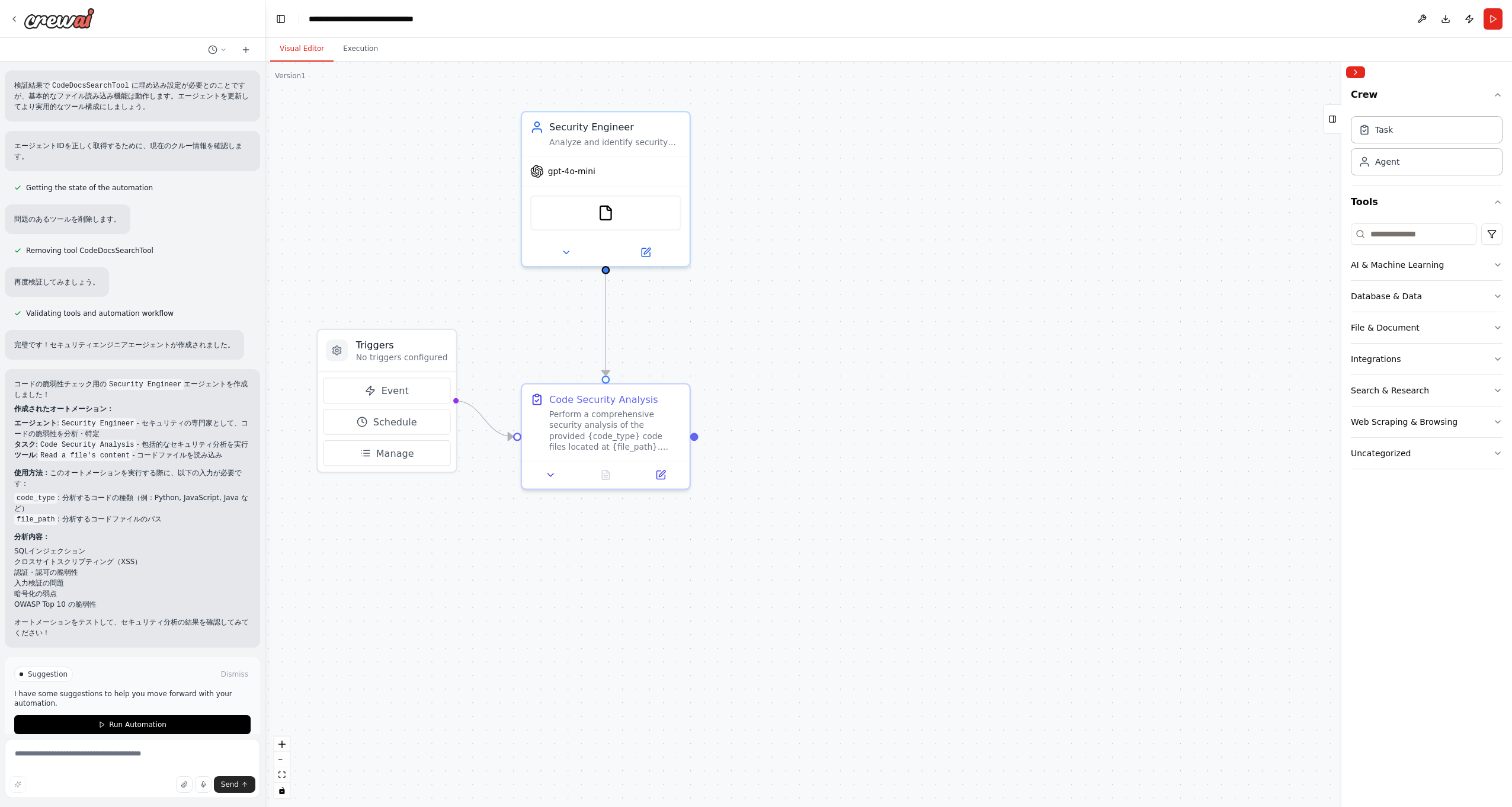
scroll to position [646, 0]
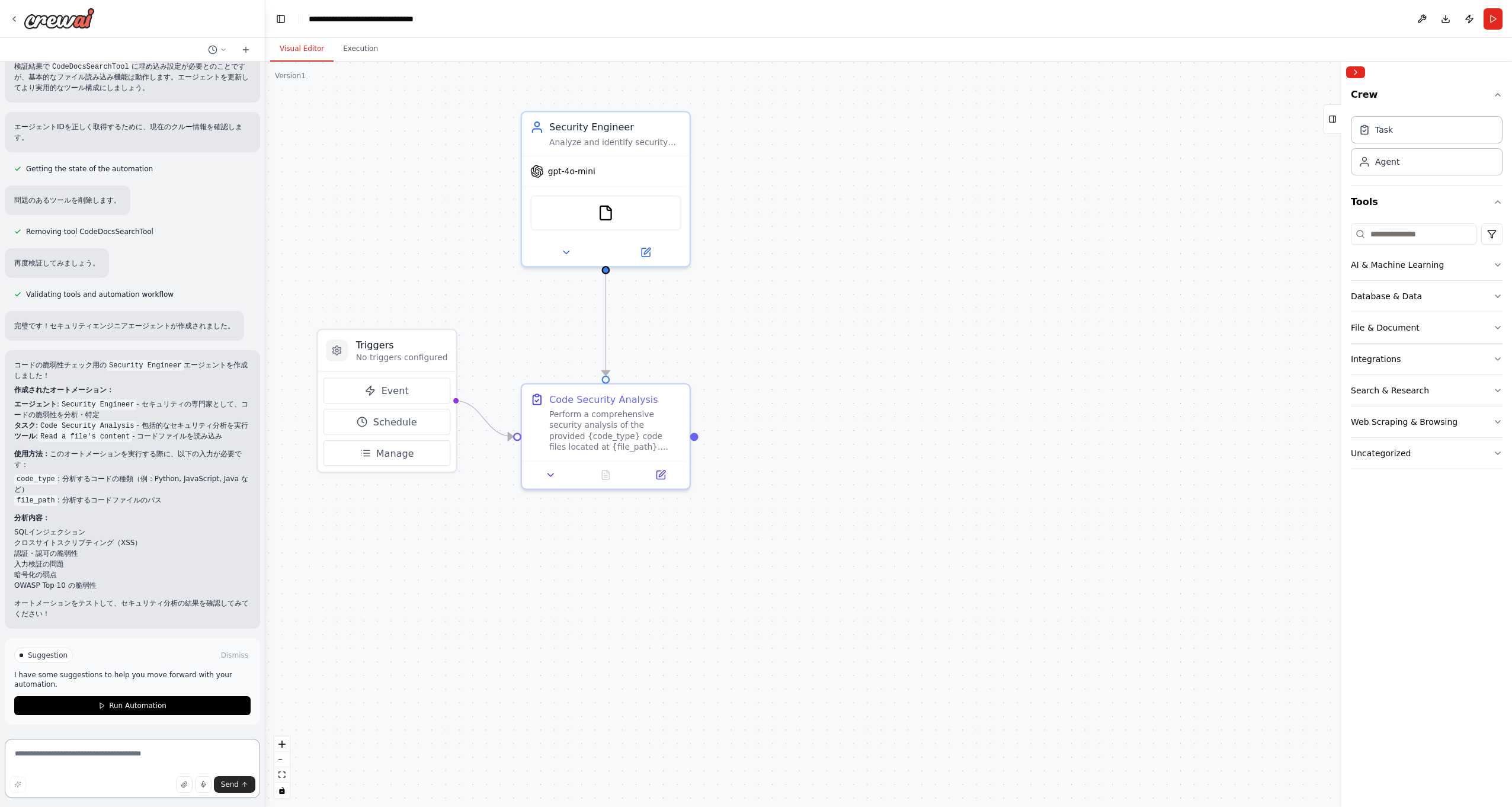
click at [108, 756] on textarea at bounding box center [132, 769] width 255 height 60
click at [282, 21] on button "Toggle Left Sidebar" at bounding box center [281, 19] width 17 height 17
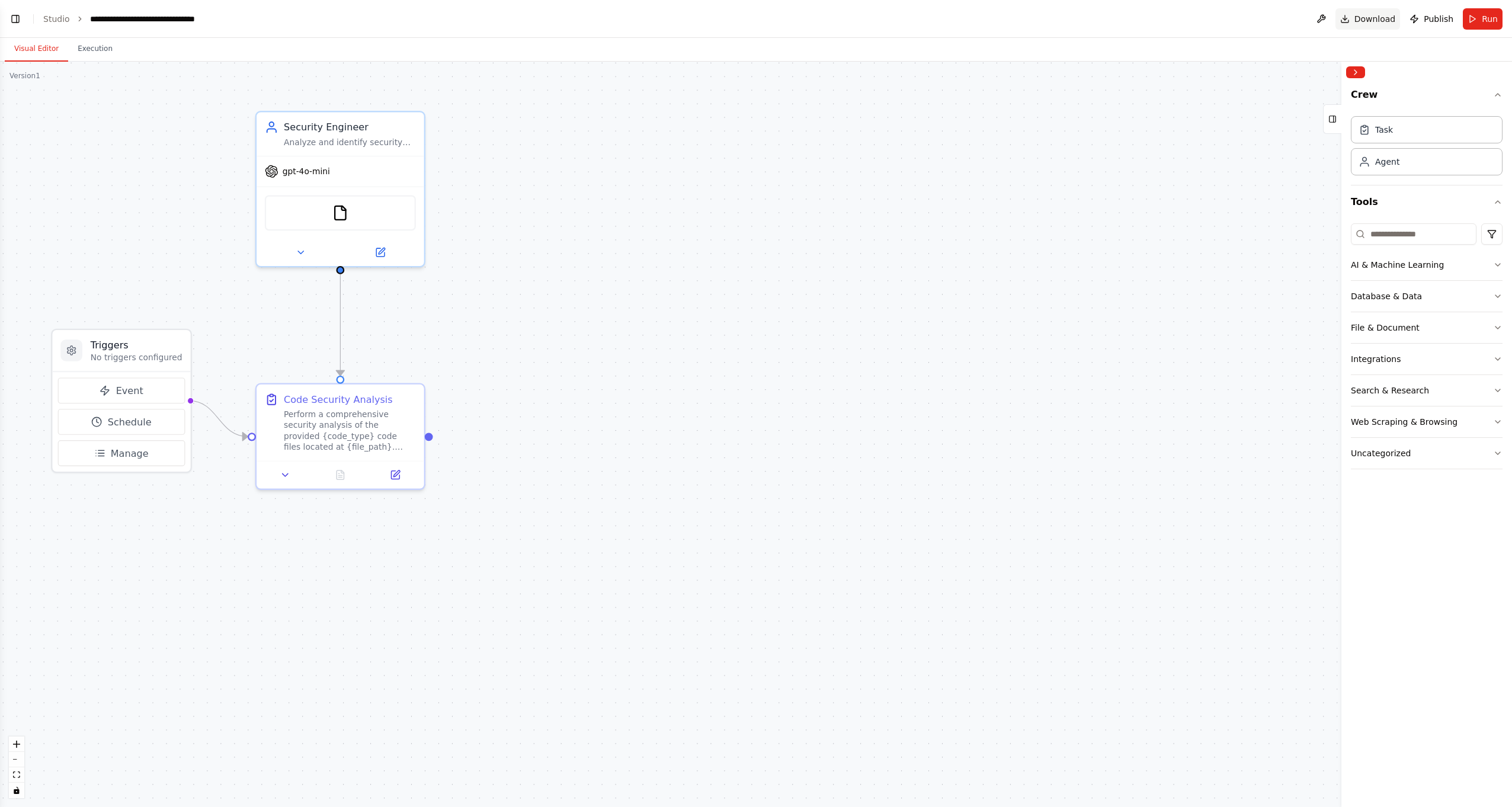
click at [1352, 20] on button "Download" at bounding box center [1368, 19] width 65 height 21
click at [1111, 125] on div ".deletable-edge-delete-btn { width: 20px; height: 20px; border: 0px solid #ffff…" at bounding box center [756, 434] width 1512 height 745
click at [49, 20] on link "Studio" at bounding box center [56, 19] width 27 height 9
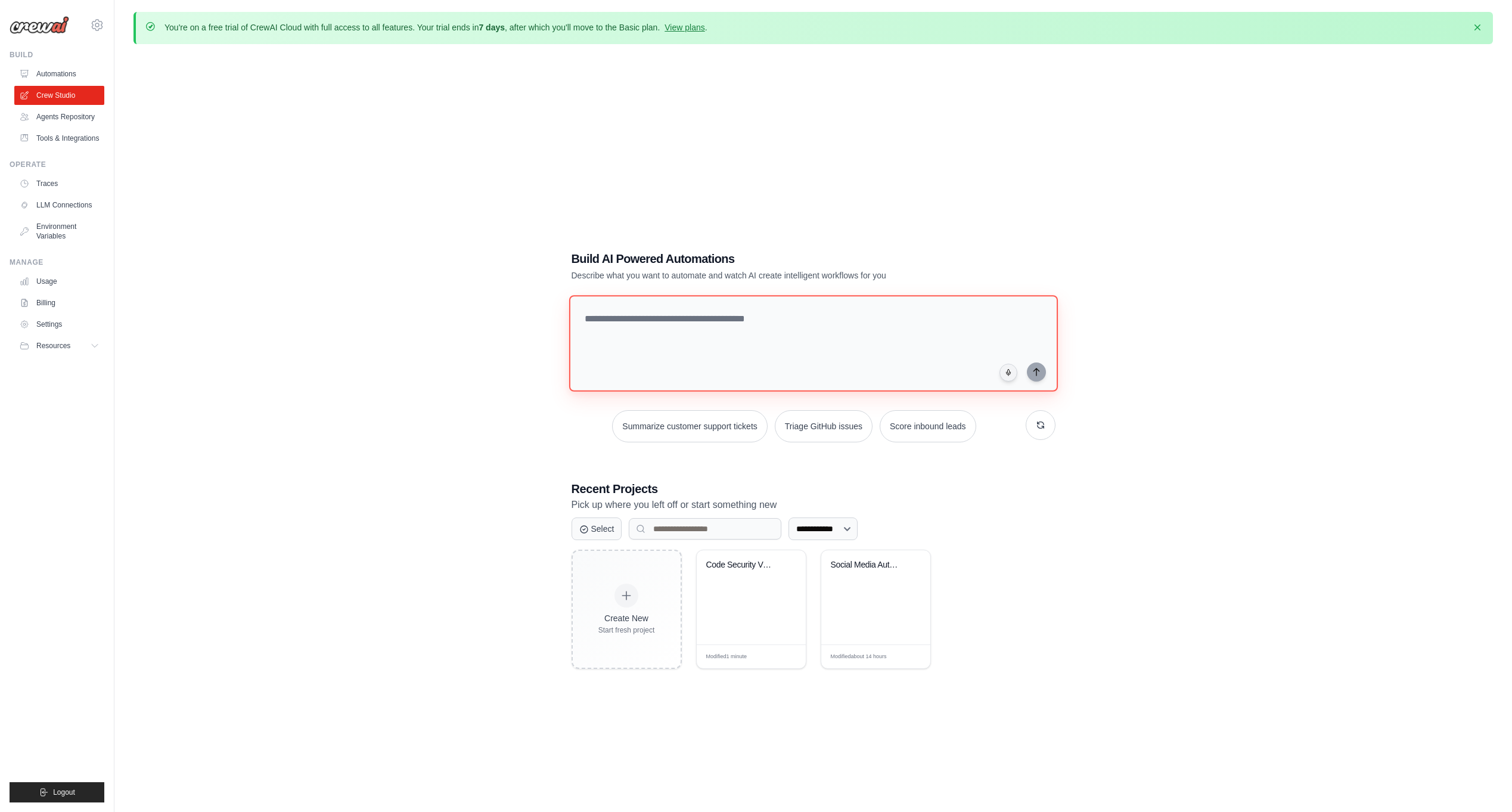
click at [736, 344] on textarea at bounding box center [813, 343] width 488 height 97
click at [47, 291] on link "Usage" at bounding box center [61, 281] width 90 height 19
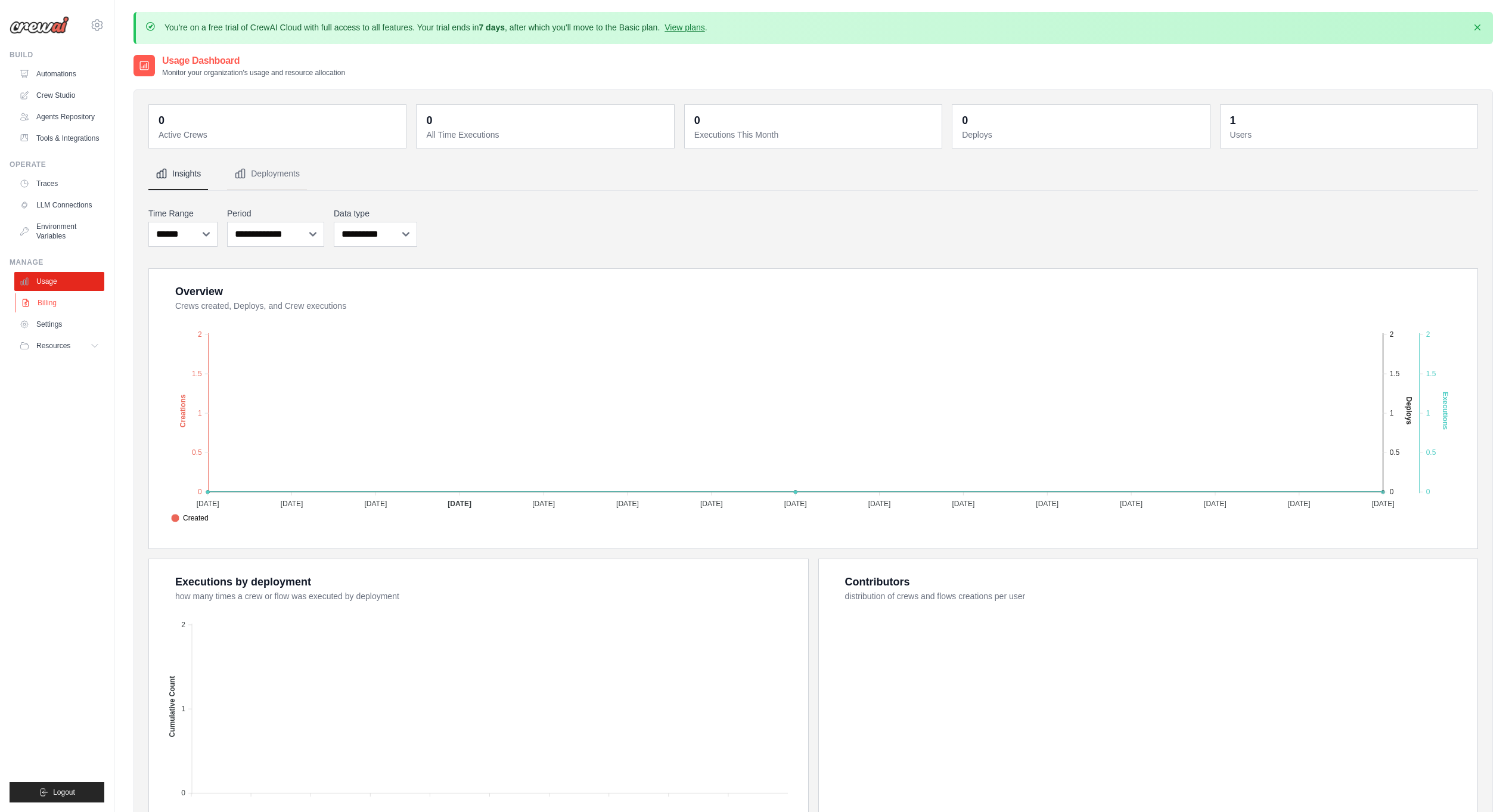
click at [48, 312] on link "Billing" at bounding box center [61, 303] width 90 height 19
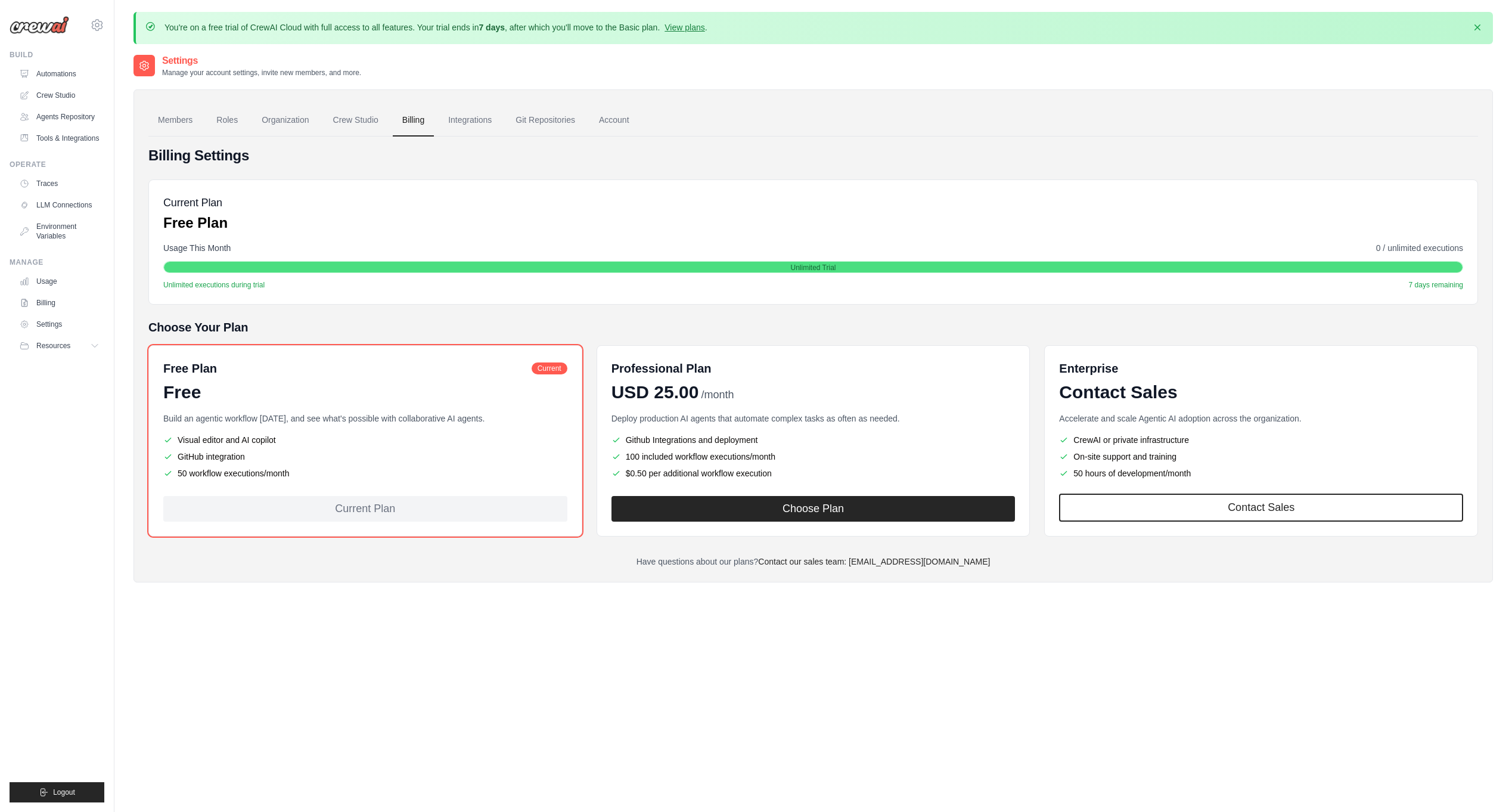
click at [54, 334] on link "Settings" at bounding box center [59, 324] width 90 height 19
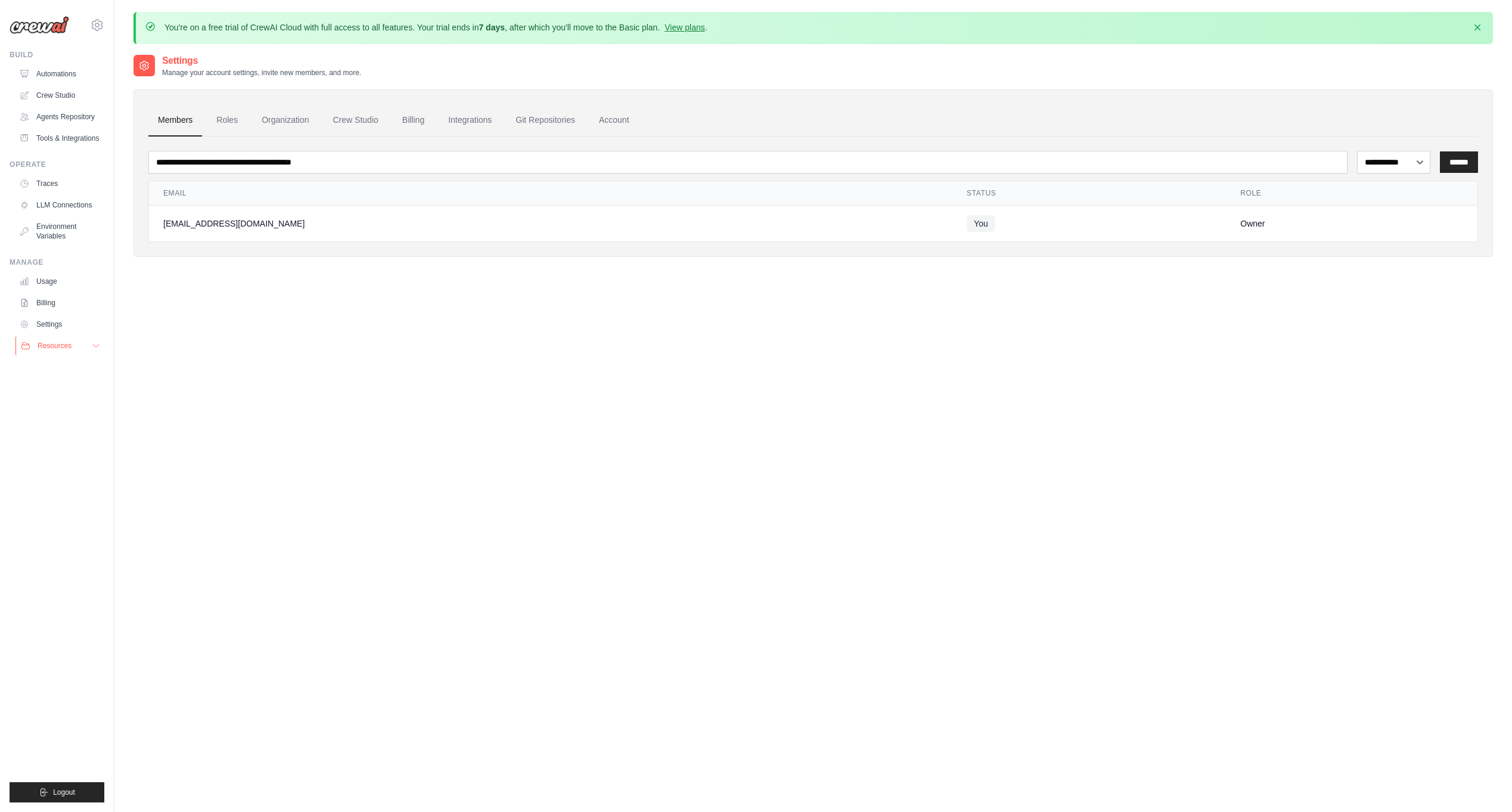
click at [53, 351] on span "Resources" at bounding box center [54, 346] width 34 height 9
click at [55, 390] on span "GitHub" at bounding box center [53, 385] width 22 height 9
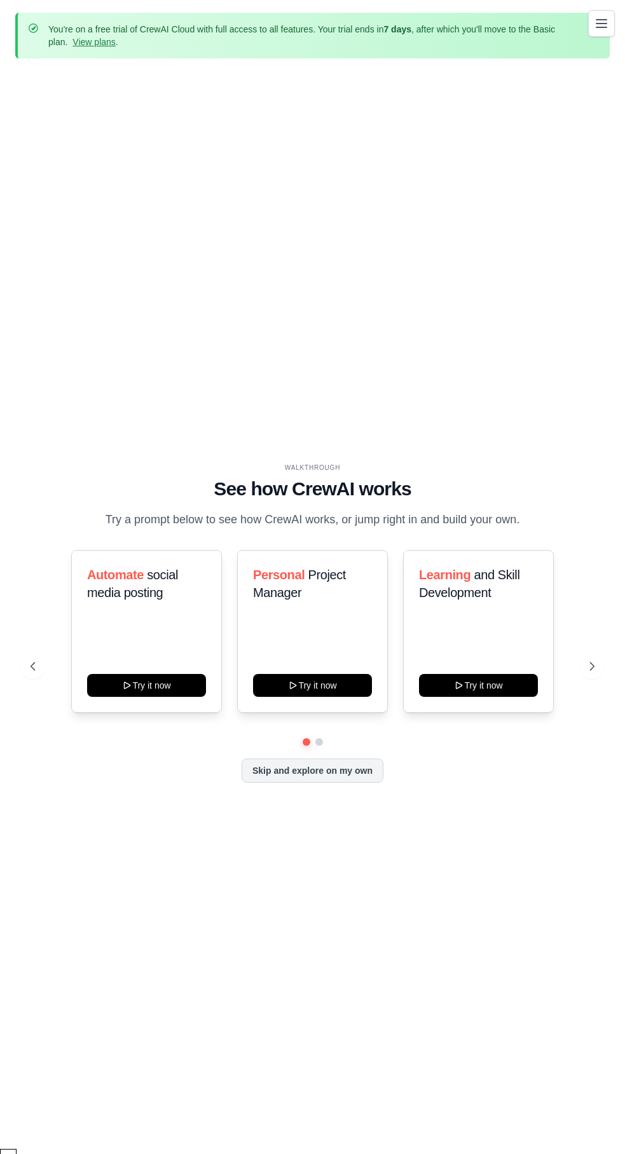
click at [0, 0] on link "Usage" at bounding box center [0, 0] width 0 height 0
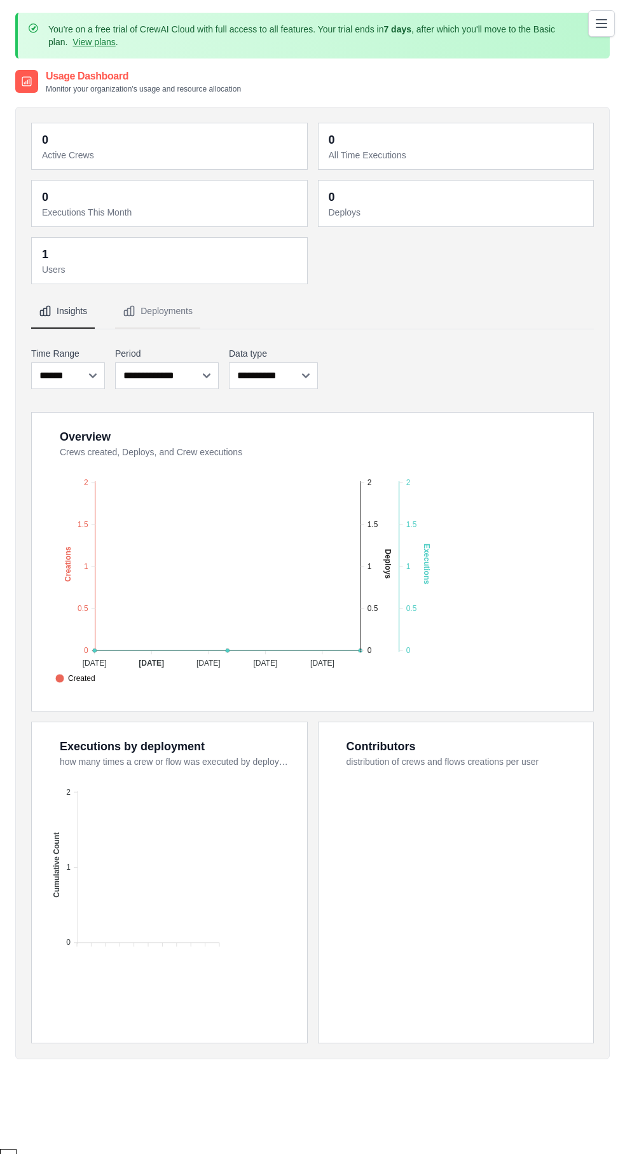
click at [0, 0] on link "Traces" at bounding box center [0, 0] width 0 height 0
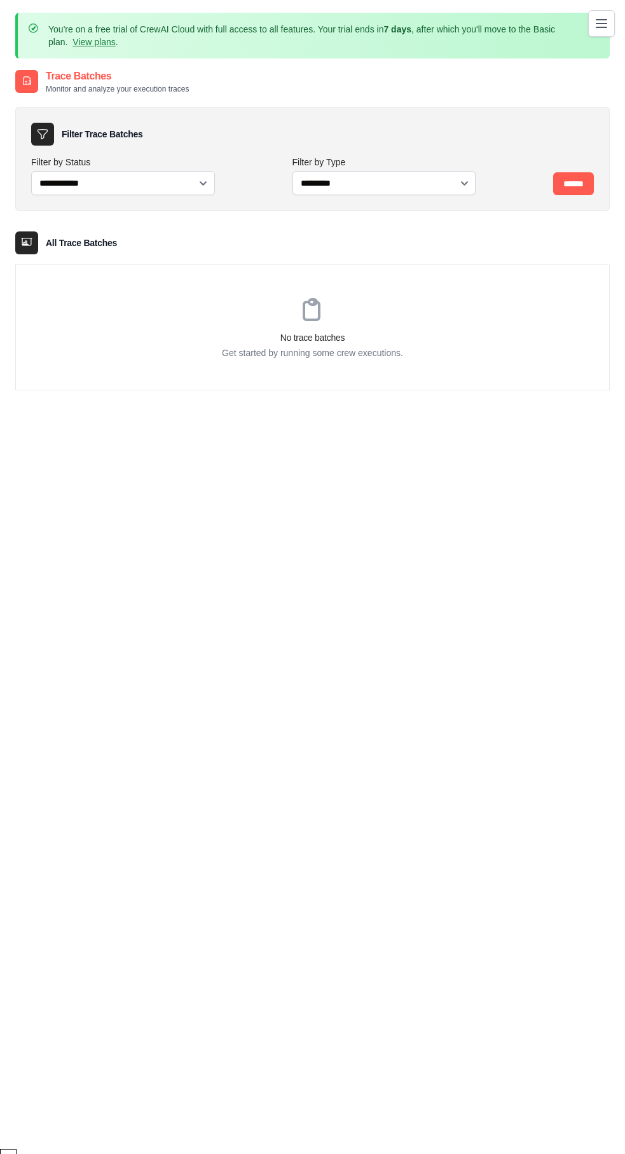
click at [0, 0] on link "Tools & Integrations" at bounding box center [0, 0] width 0 height 0
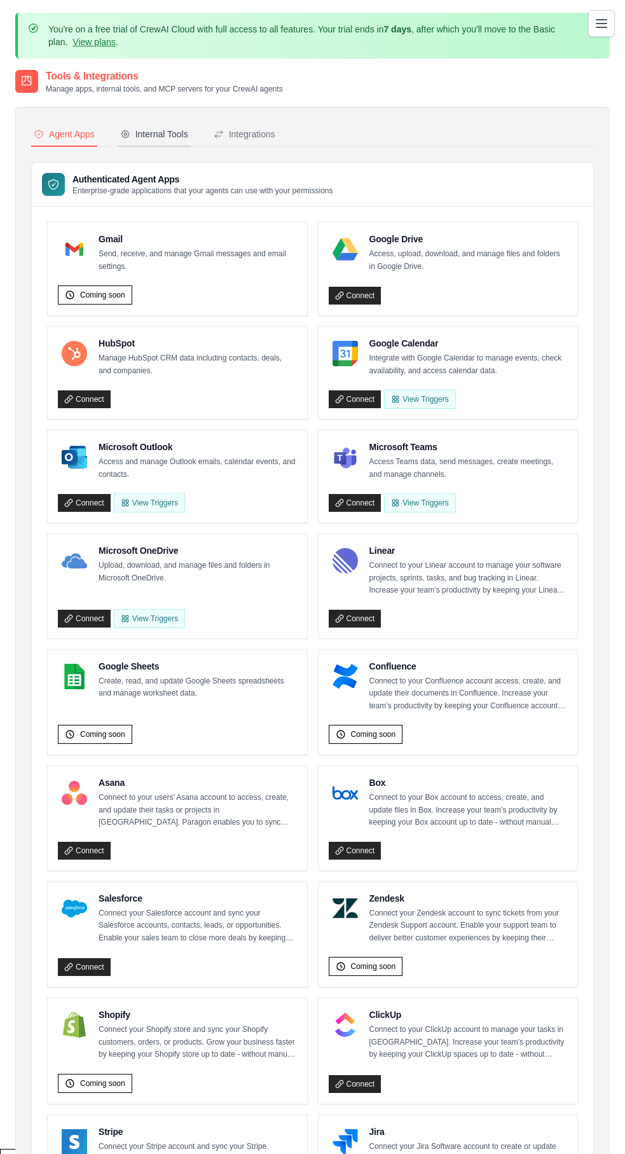
click at [191, 127] on button "Internal Tools" at bounding box center [154, 135] width 73 height 24
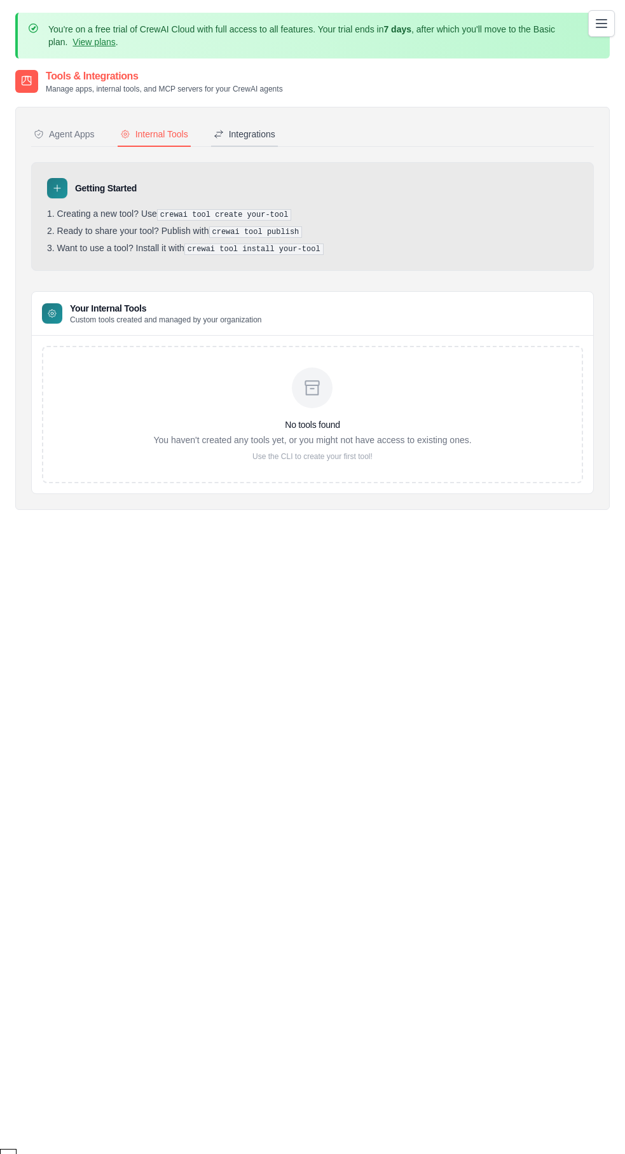
click at [275, 139] on div "Integrations" at bounding box center [245, 134] width 62 height 13
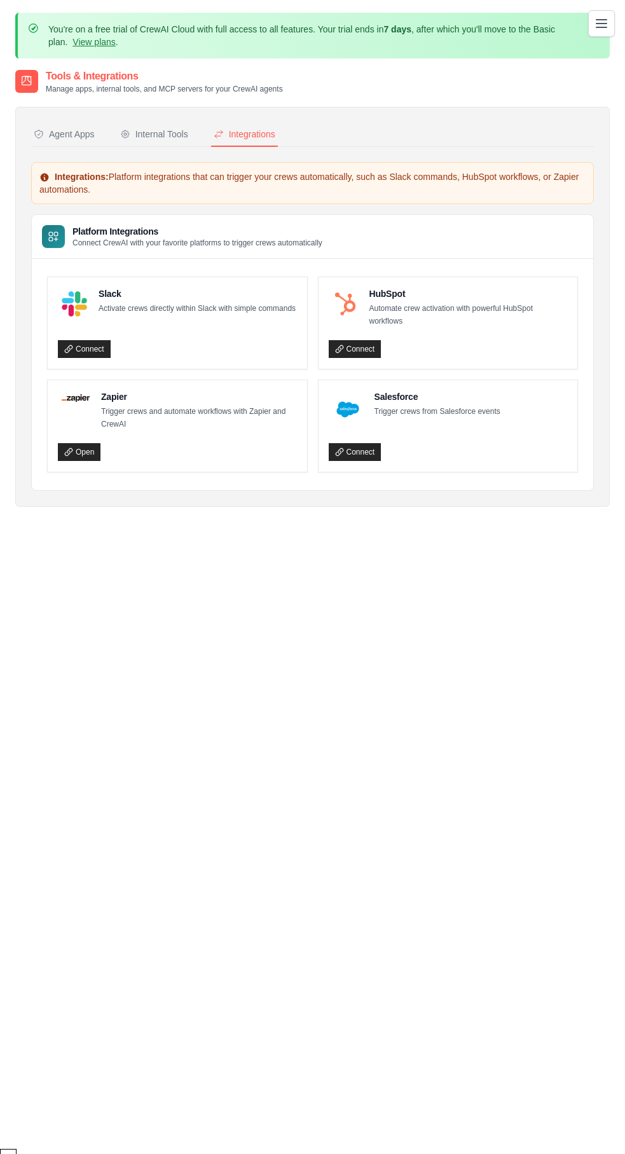
click at [0, 0] on link "Agents Repository" at bounding box center [0, 0] width 0 height 0
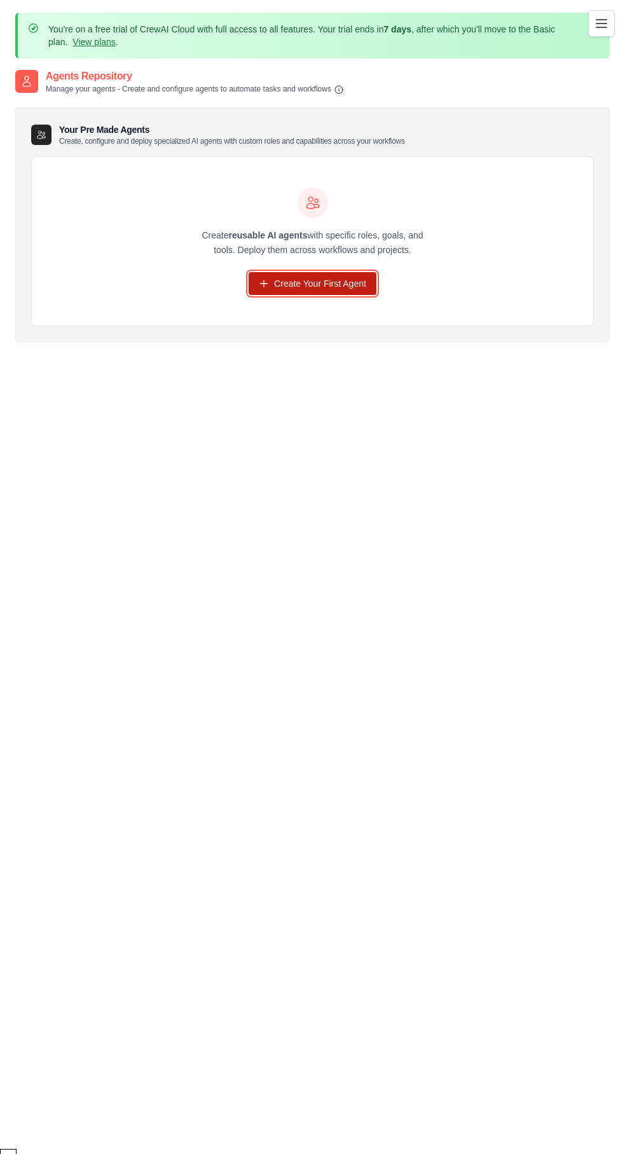
click at [349, 286] on link "Create Your First Agent" at bounding box center [313, 283] width 128 height 23
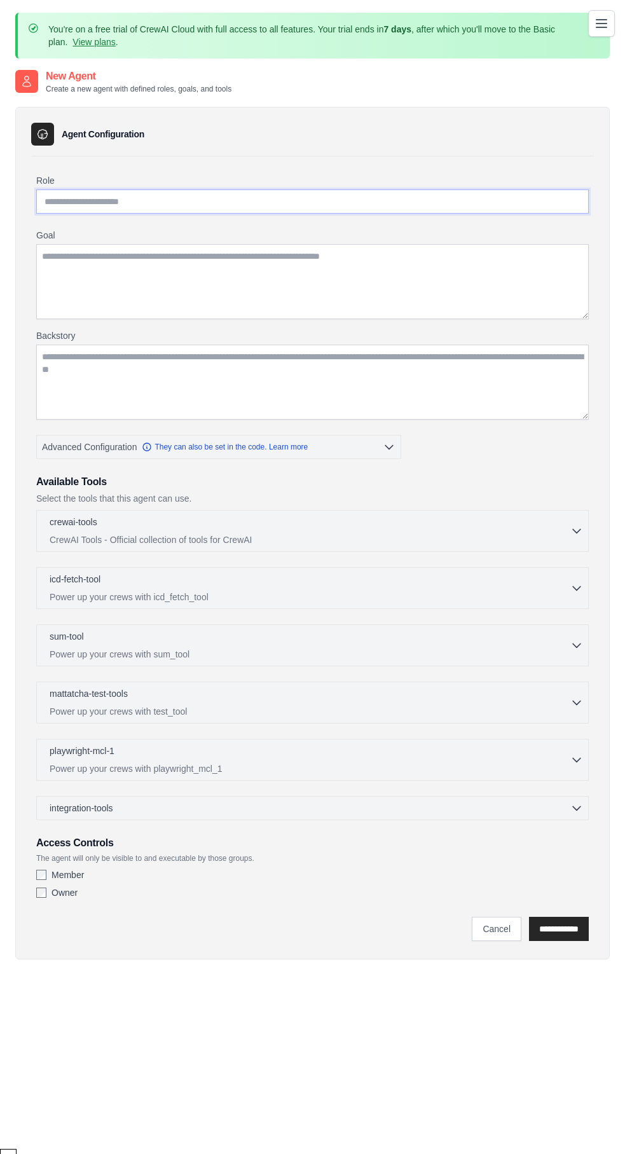
click at [240, 191] on input "Role" at bounding box center [312, 201] width 552 height 24
click at [240, 207] on input "Role" at bounding box center [312, 201] width 552 height 24
type input "*"
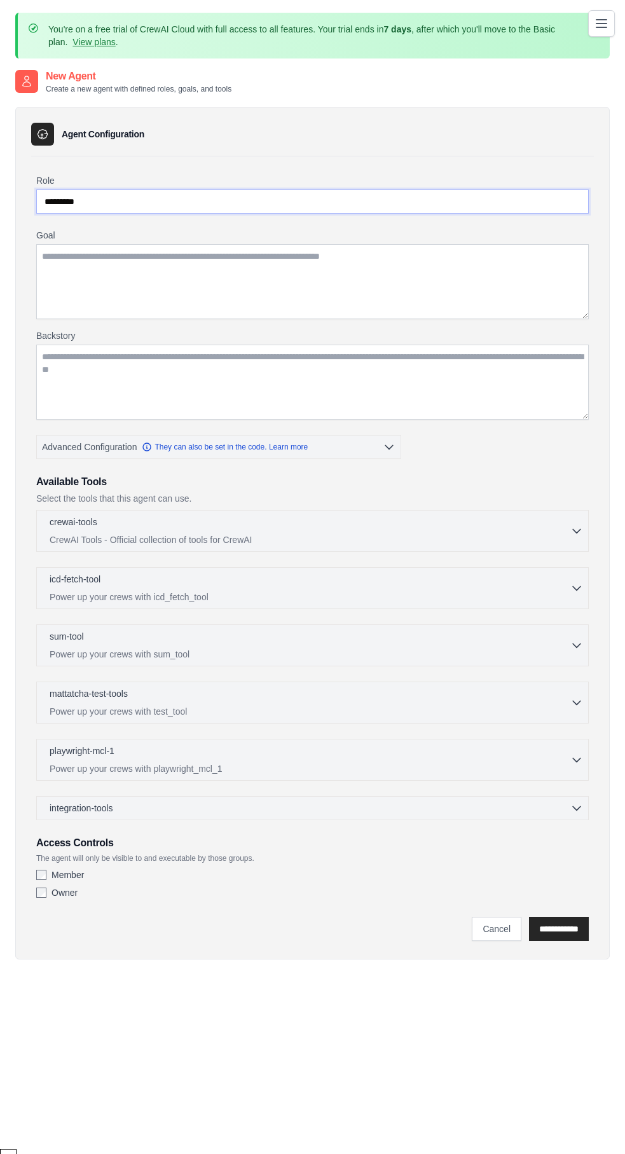
type input "*********"
click at [235, 252] on textarea "Goal" at bounding box center [312, 281] width 552 height 75
type textarea "**********"
click at [550, 917] on input "**********" at bounding box center [559, 929] width 60 height 24
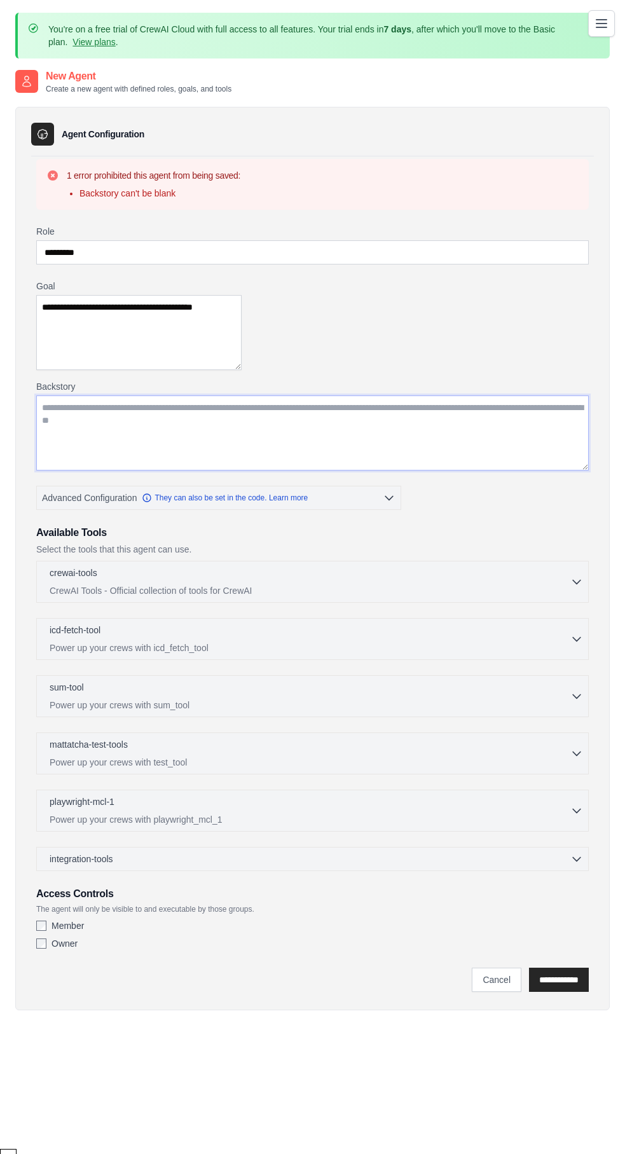
click at [447, 395] on textarea "Backstory" at bounding box center [312, 432] width 552 height 75
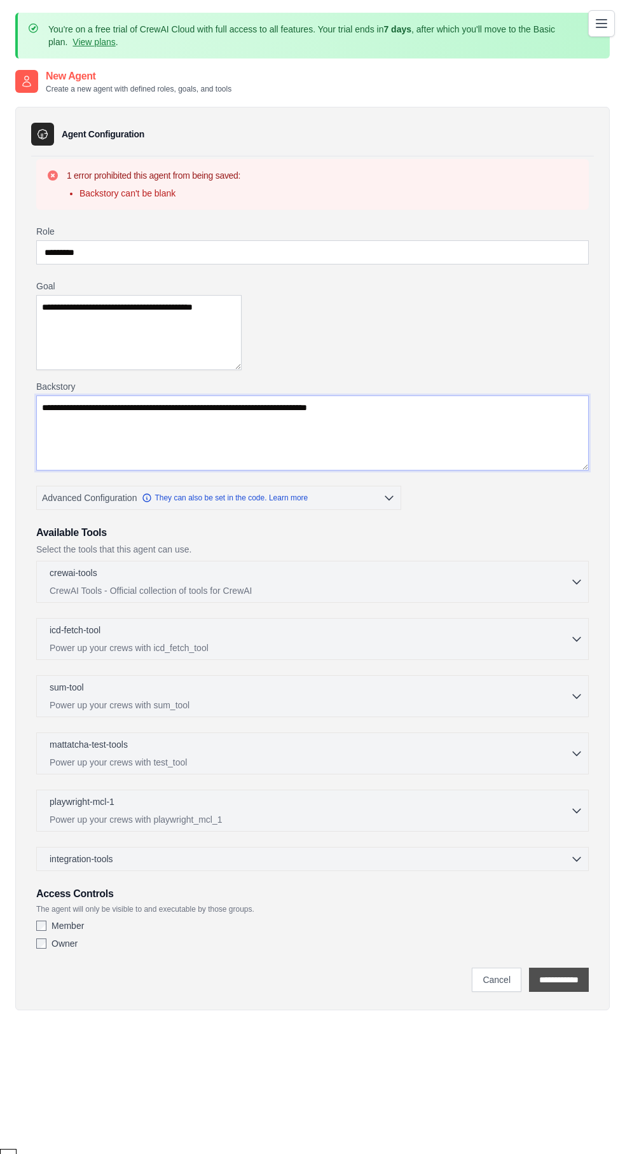
type textarea "**********"
click at [551, 968] on input "**********" at bounding box center [559, 980] width 60 height 24
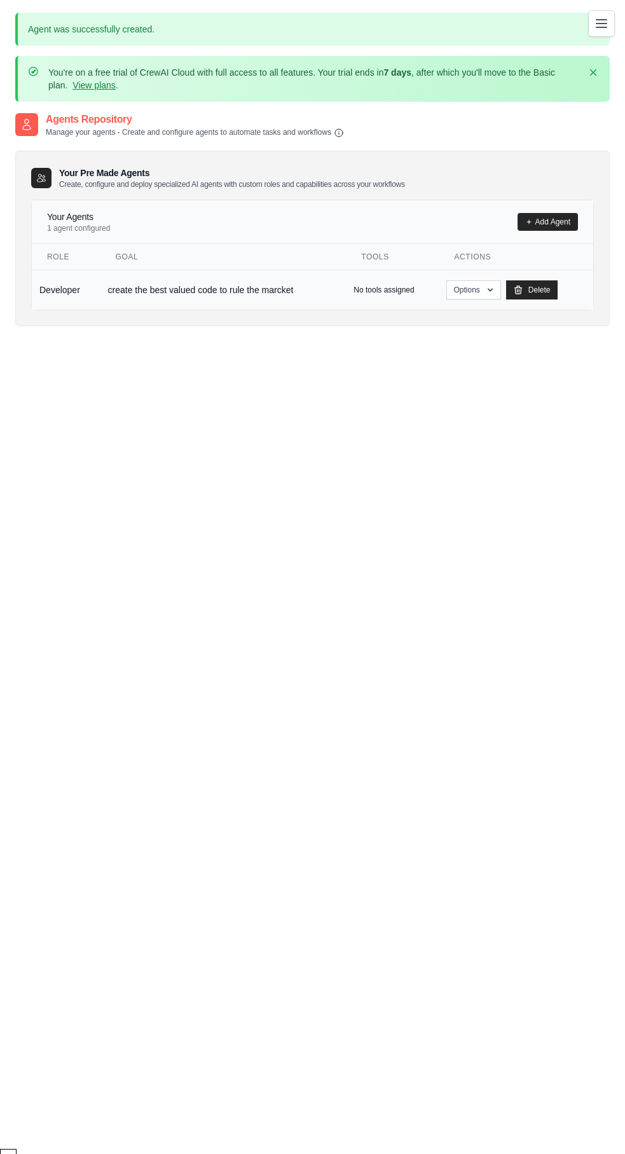
click at [439, 296] on td "No tools assigned" at bounding box center [392, 290] width 93 height 40
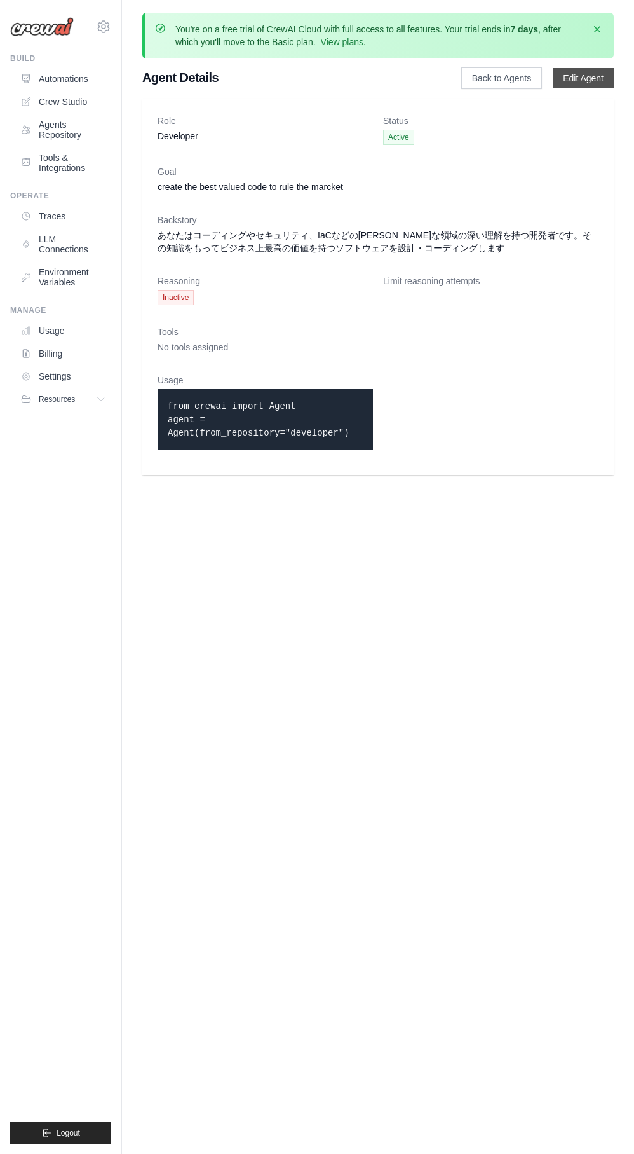
click at [586, 78] on link "Edit Agent" at bounding box center [583, 78] width 61 height 20
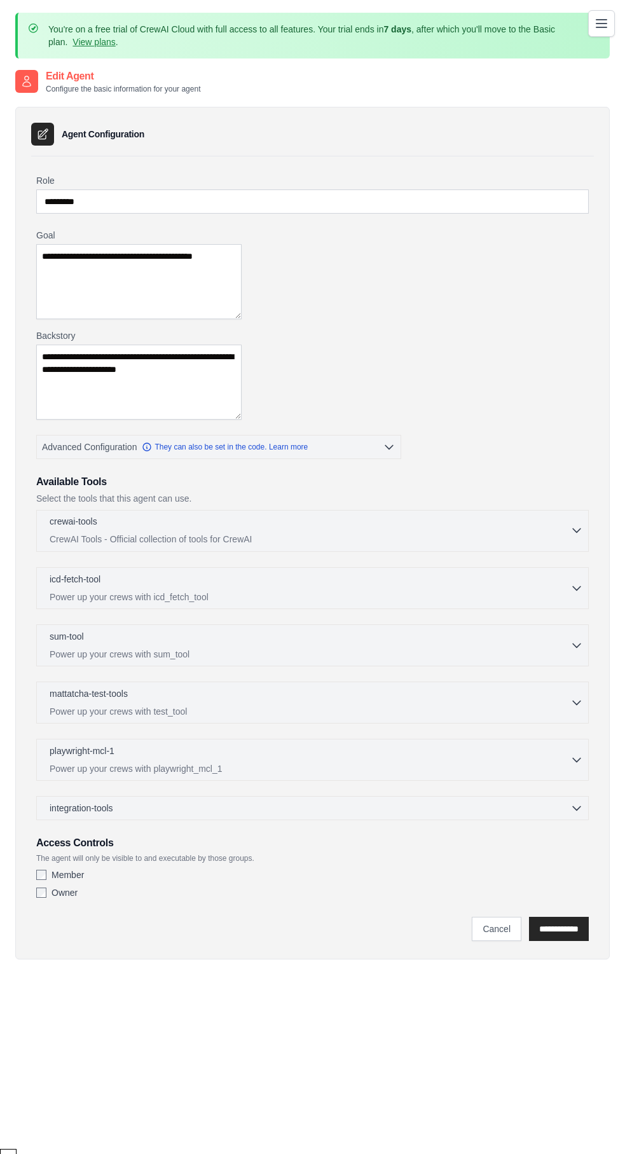
click at [412, 533] on p "CrewAI Tools - Official collection of tools for CrewAI" at bounding box center [310, 539] width 521 height 13
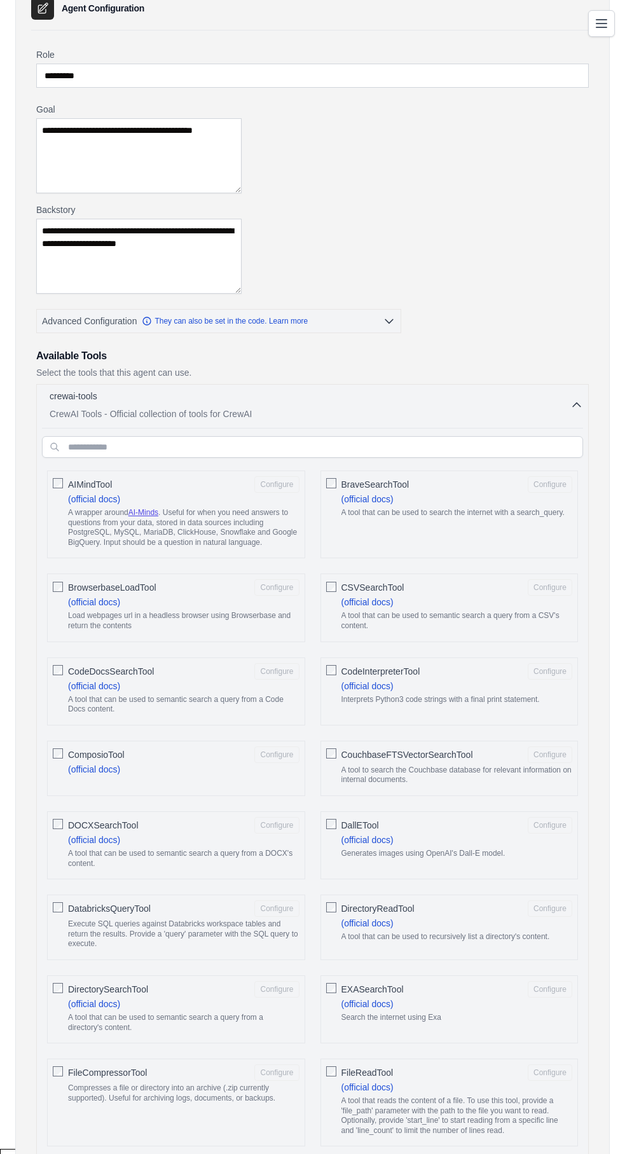
scroll to position [153, 0]
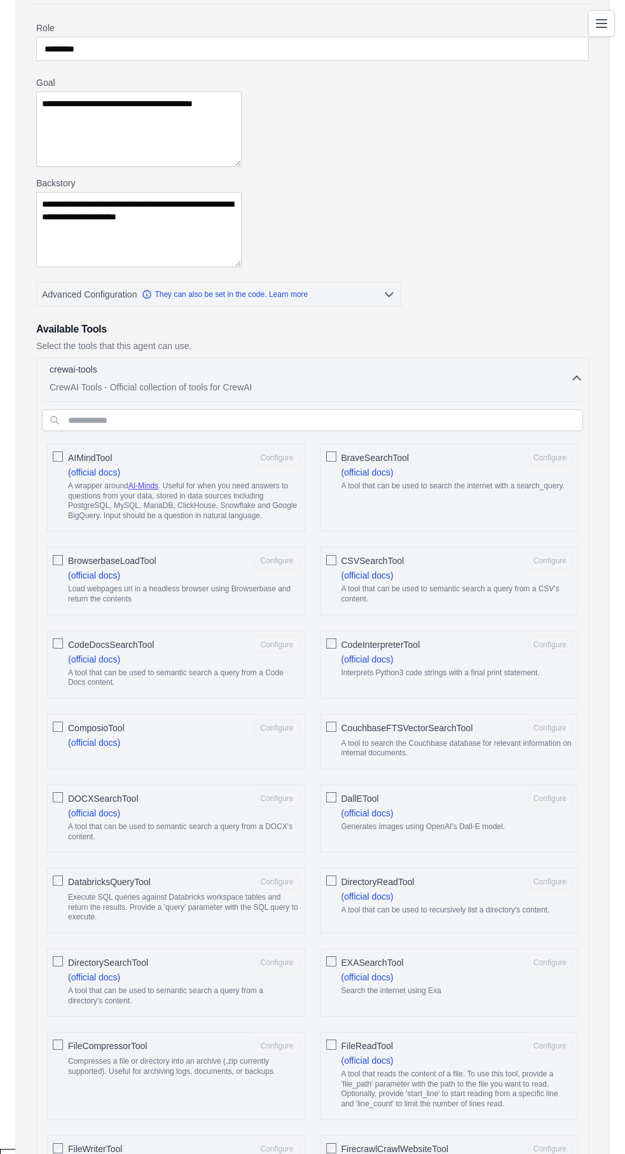
click at [326, 449] on div at bounding box center [331, 455] width 10 height 13
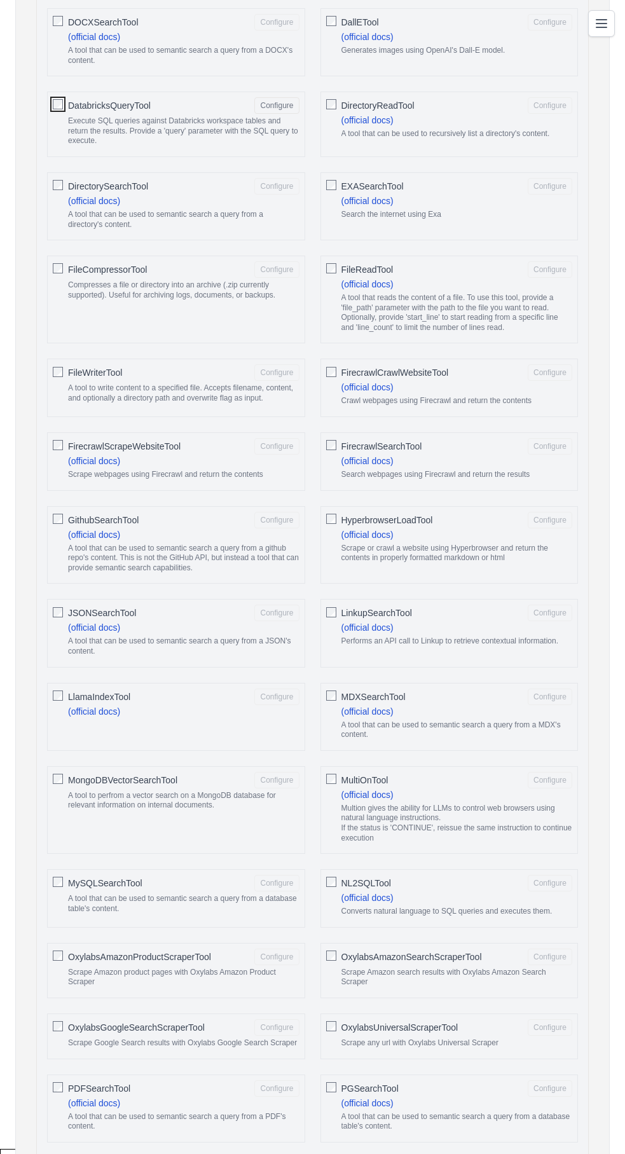
scroll to position [1068, 0]
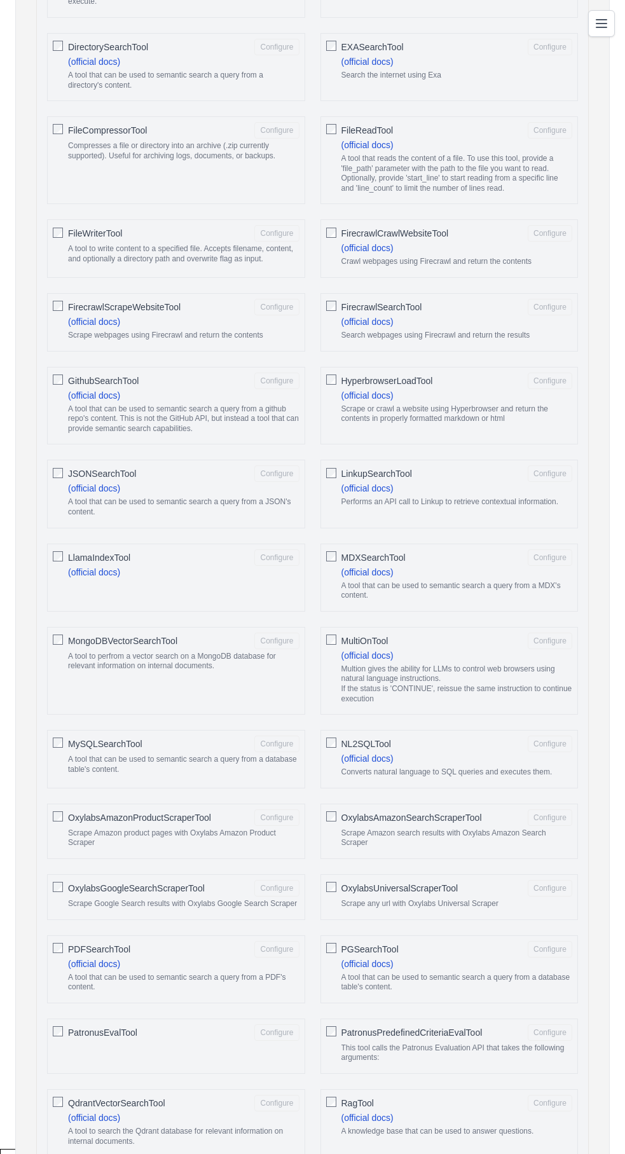
click at [176, 544] on div "LlamaIndexTool Configure (official docs)" at bounding box center [176, 578] width 258 height 68
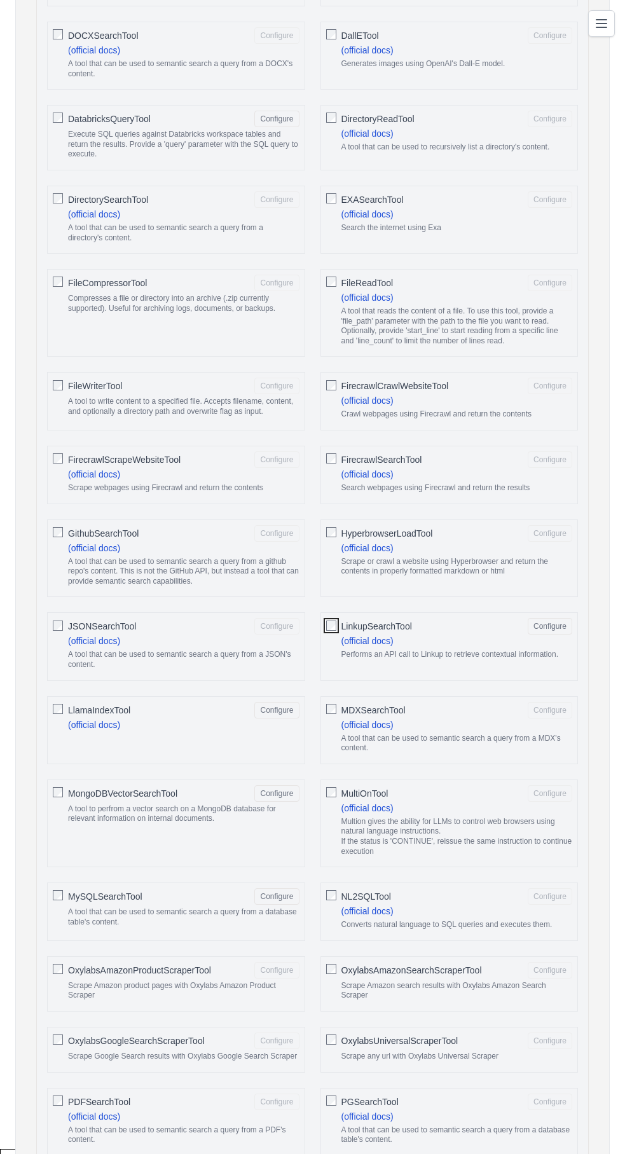
scroll to position [763, 0]
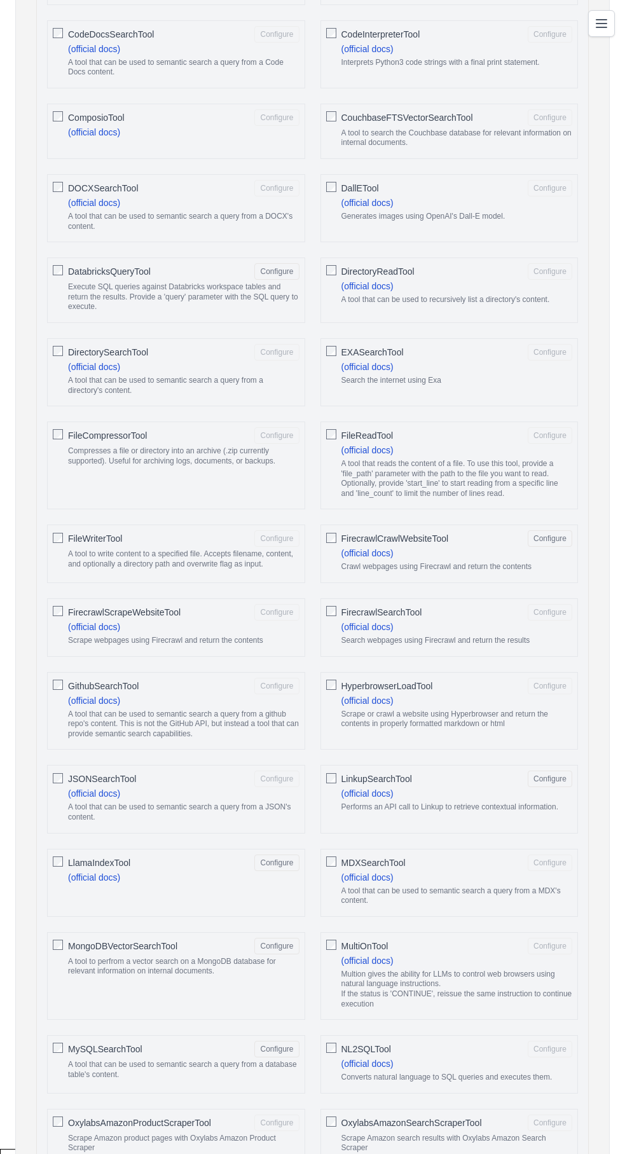
click at [305, 525] on div "FileWriterTool Configure A tool to write content to a specified file. Accepts f…" at bounding box center [176, 554] width 258 height 58
click at [305, 422] on div "FileCompressorTool Configure Compresses a file or directory into an archive (.z…" at bounding box center [176, 466] width 258 height 88
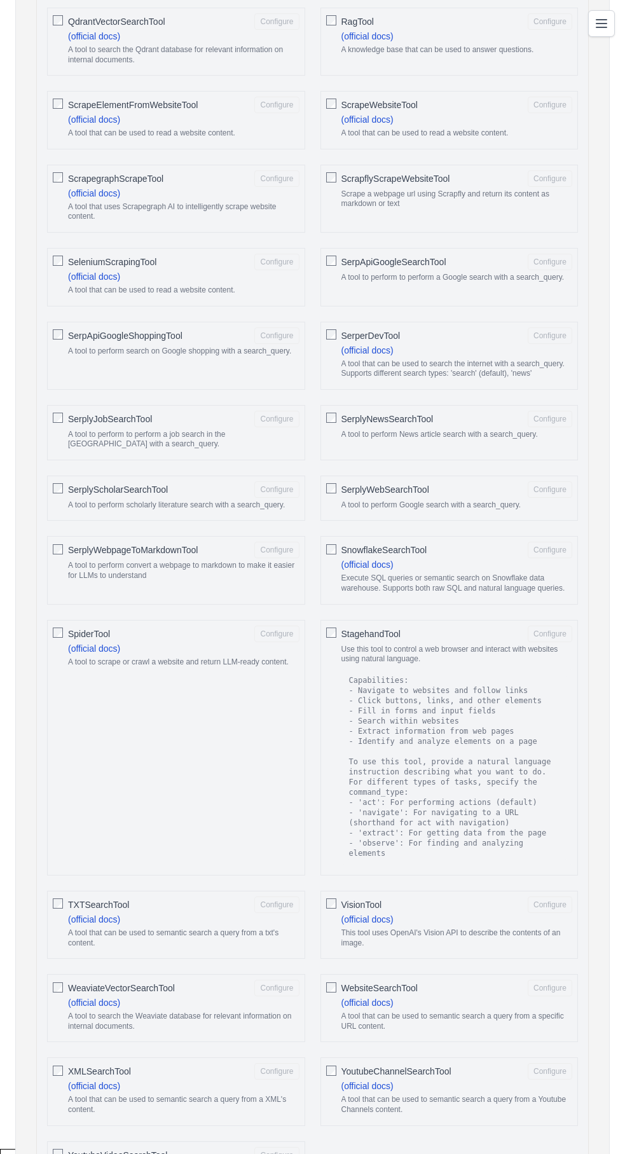
scroll to position [2250, 0]
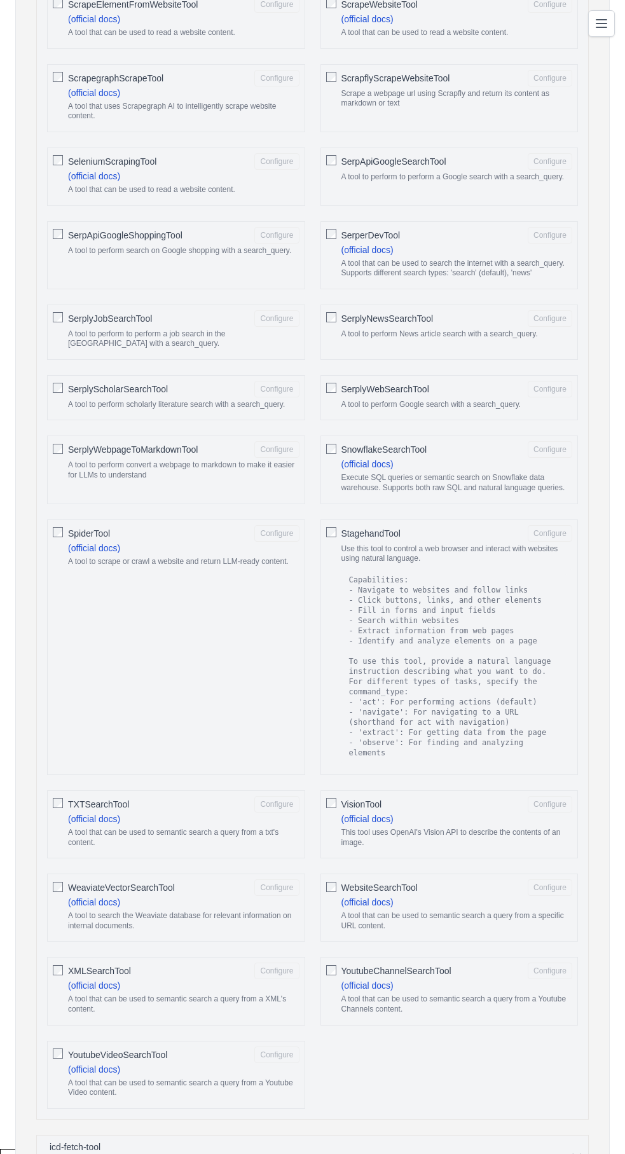
click at [320, 790] on div "VisionTool Configure (official docs) This tool uses OpenAI's Vision API to desc…" at bounding box center [449, 824] width 258 height 68
